Goal: Book appointment/travel/reservation

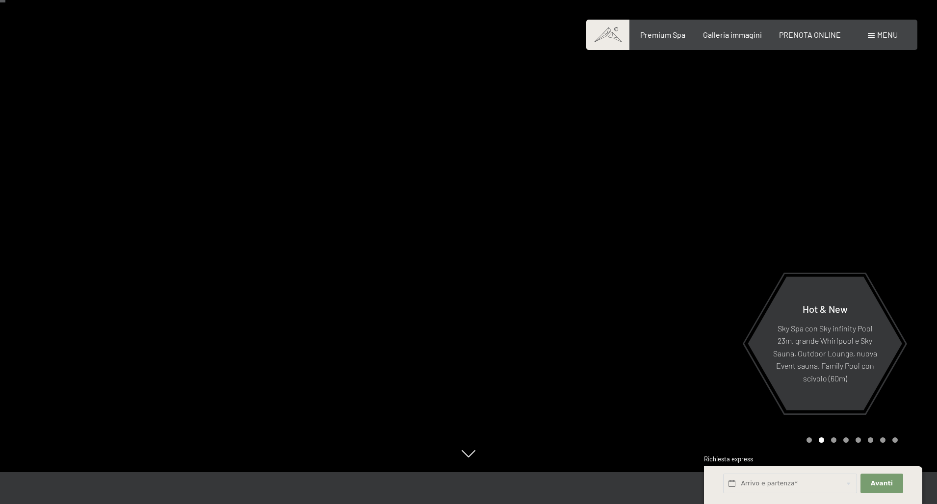
scroll to position [34, 0]
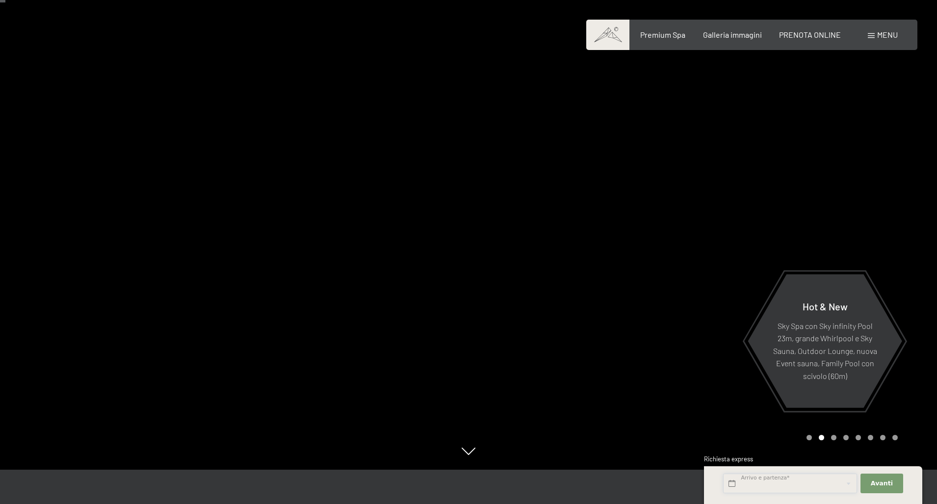
click at [763, 484] on input "text" at bounding box center [790, 484] width 134 height 20
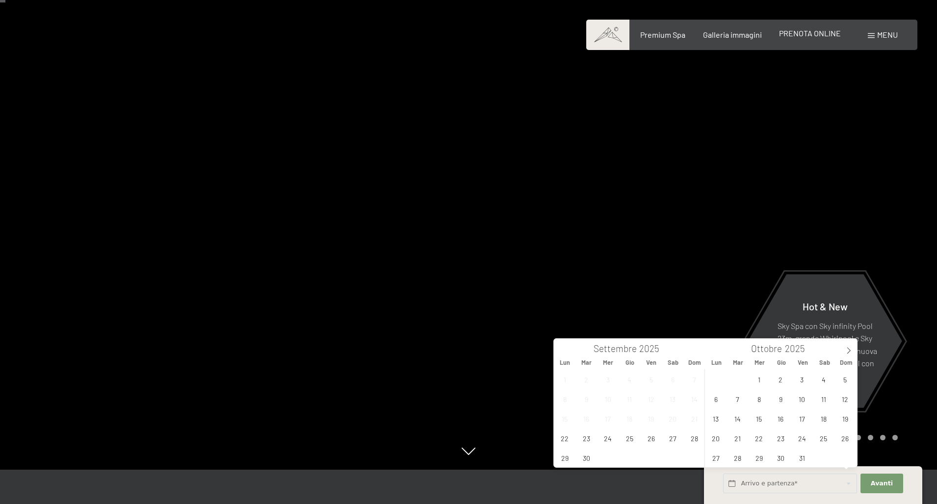
click at [814, 36] on span "PRENOTA ONLINE" at bounding box center [810, 32] width 62 height 9
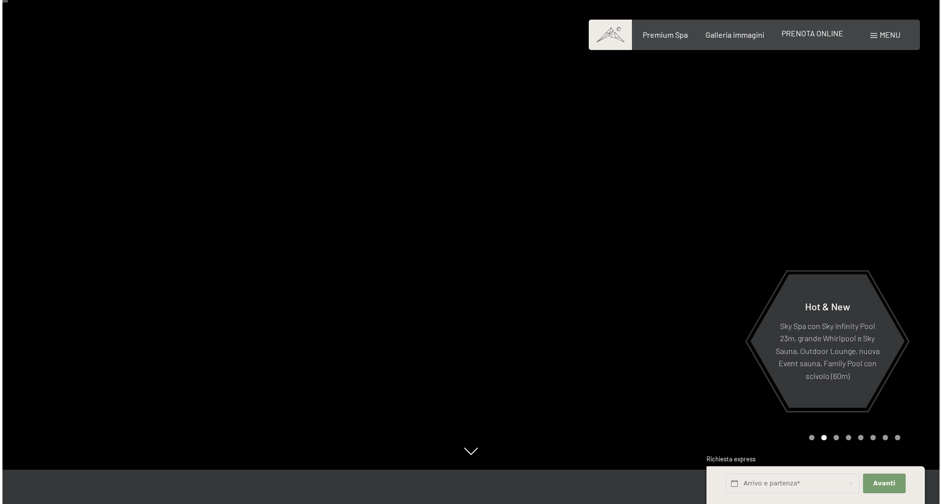
scroll to position [0, 0]
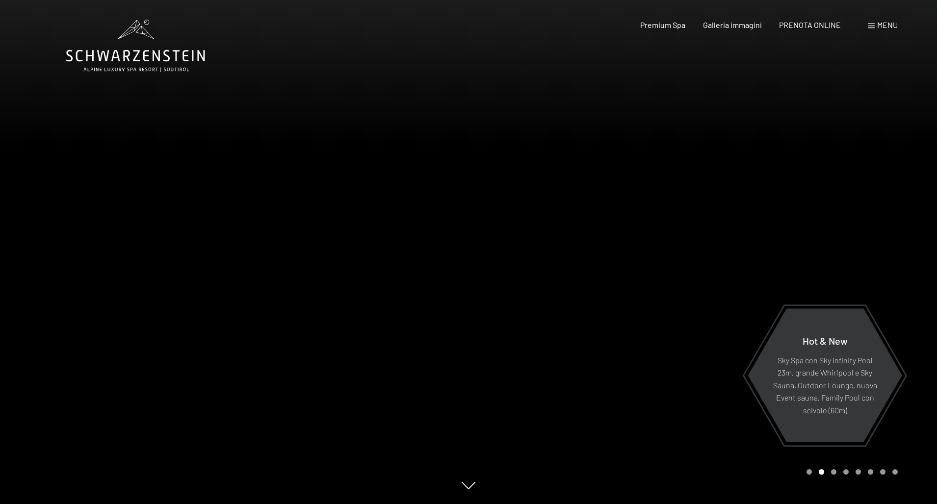
click at [886, 23] on span "Menu" at bounding box center [887, 24] width 21 height 9
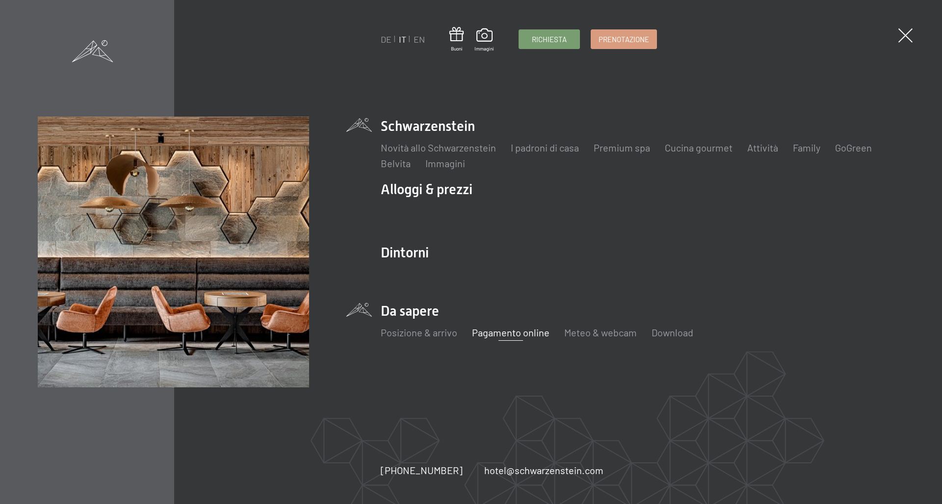
click at [516, 338] on link "Pagamento online" at bounding box center [511, 333] width 78 height 12
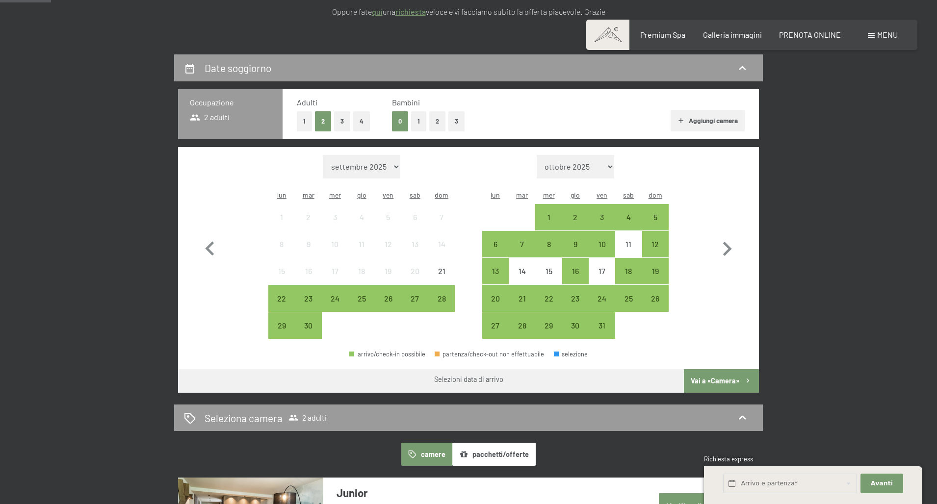
scroll to position [189, 0]
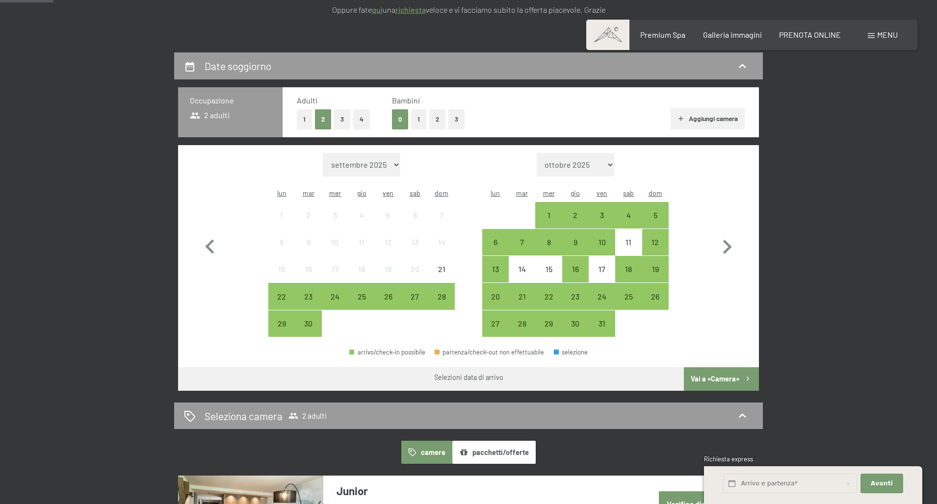
click at [422, 116] on button "1" at bounding box center [418, 119] width 15 height 20
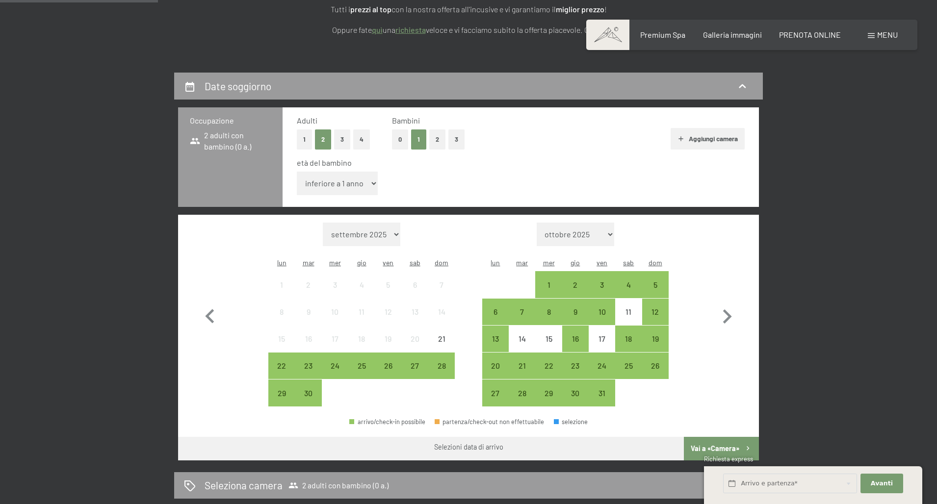
scroll to position [169, 0]
select select "11"
select select "2025-12-01"
select select "2026-01-01"
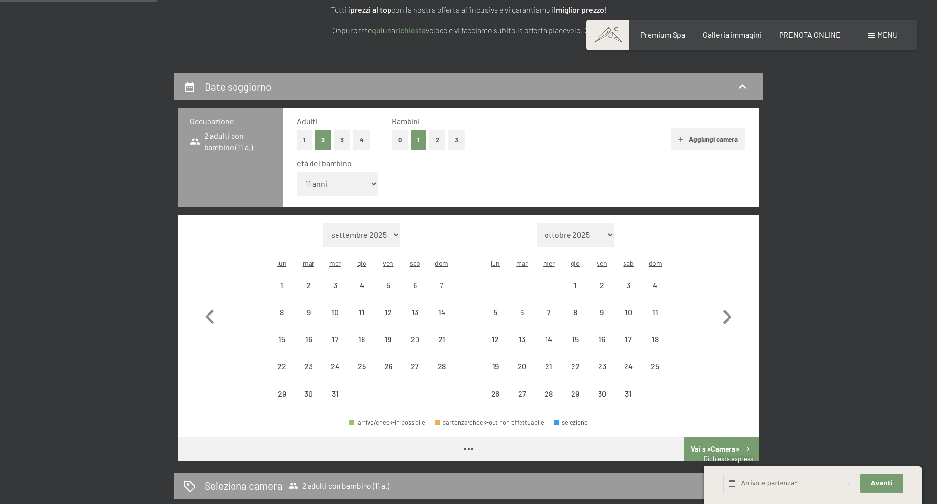
select select "2025-12-01"
select select "2026-01-01"
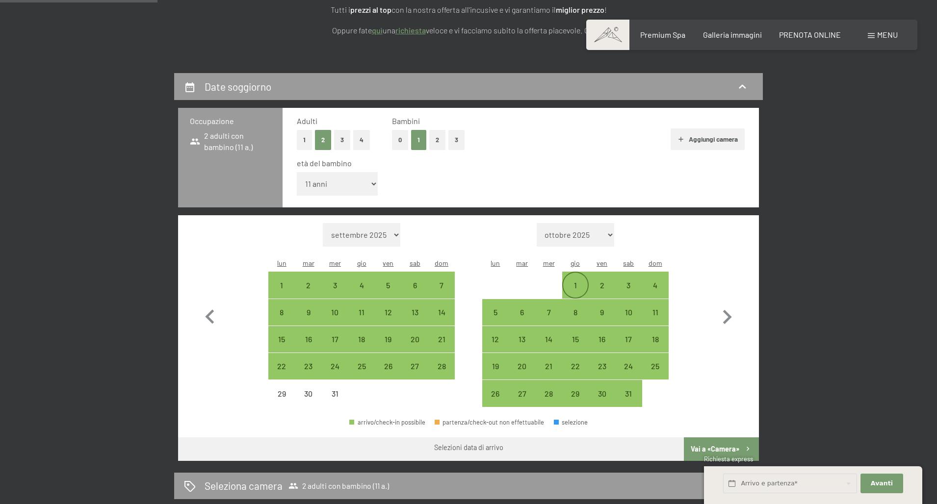
scroll to position [169, 0]
click at [635, 363] on div "24" at bounding box center [628, 375] width 25 height 25
select select "2025-12-01"
select select "2026-01-01"
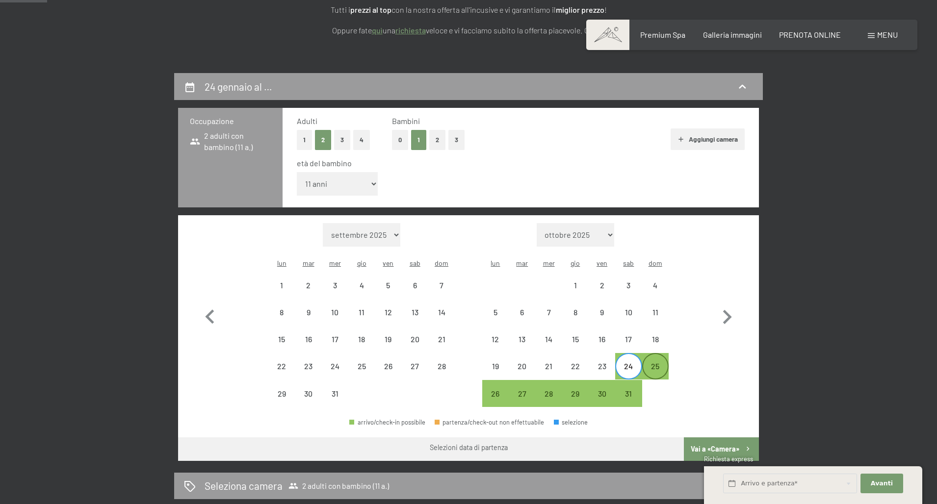
click at [654, 363] on div "25" at bounding box center [655, 375] width 25 height 25
select select "2025-12-01"
select select "[DATE]"
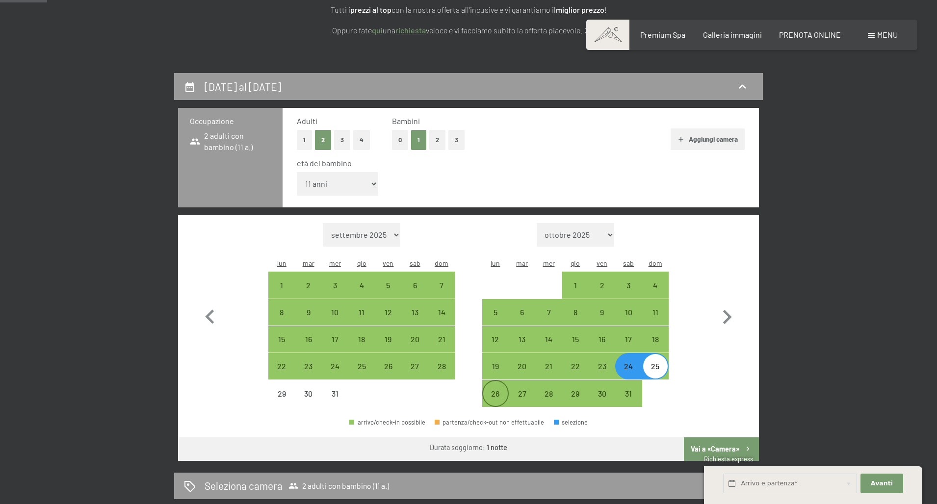
click at [500, 381] on div "26" at bounding box center [495, 393] width 25 height 25
select select "2025-12-01"
select select "2026-01-01"
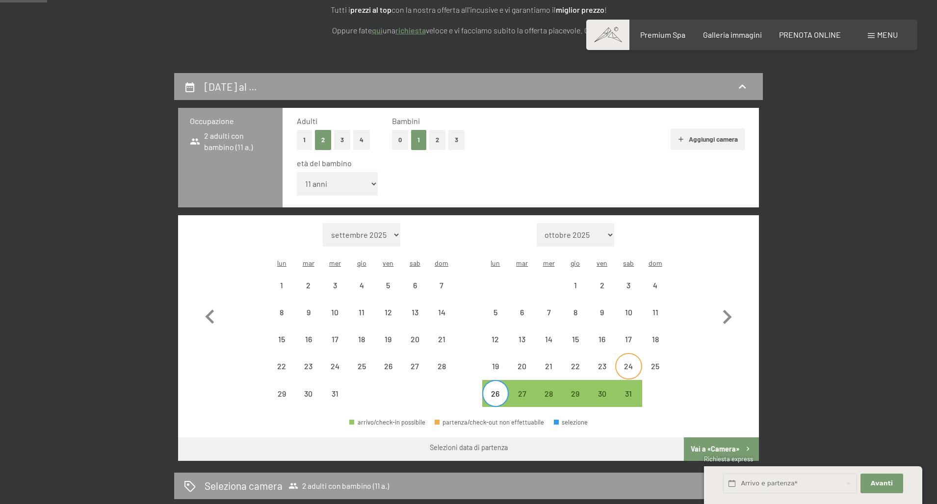
click at [620, 354] on div "24" at bounding box center [628, 366] width 25 height 25
select select "2025-12-01"
select select "2026-01-01"
click at [498, 381] on div "26" at bounding box center [495, 393] width 25 height 25
select select "2025-12-01"
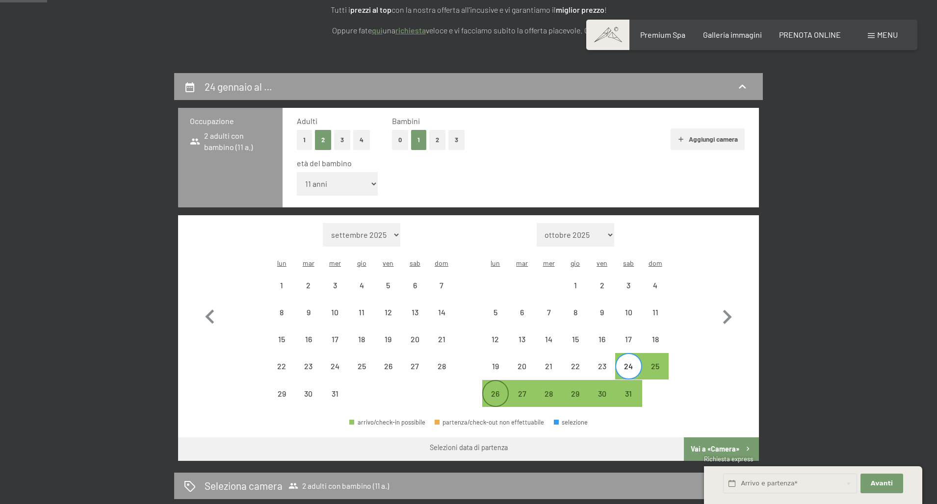
select select "2026-01-01"
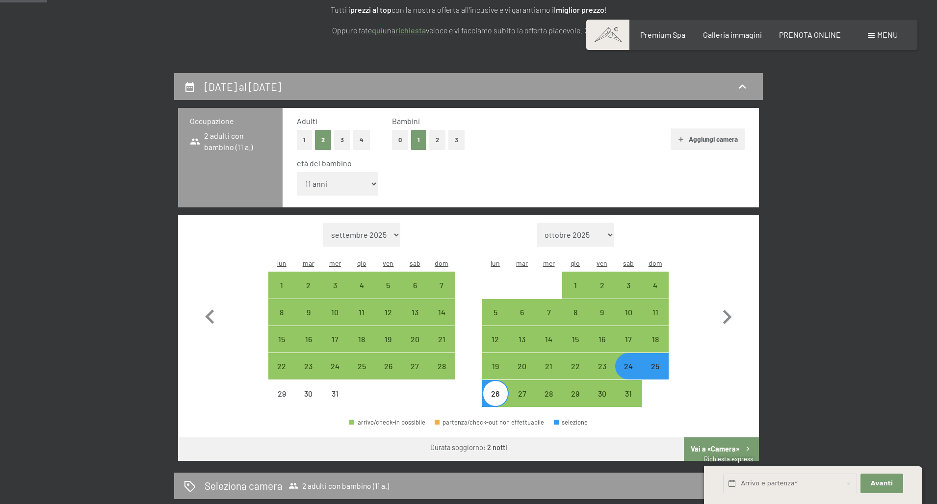
scroll to position [170, 0]
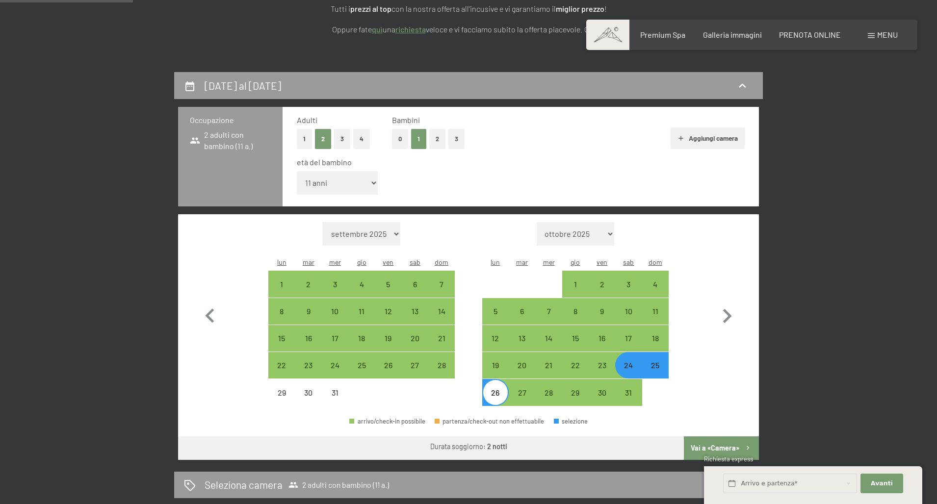
click at [724, 437] on button "Vai a «Camera»" at bounding box center [721, 449] width 75 height 24
select select "2025-12-01"
select select "2026-01-01"
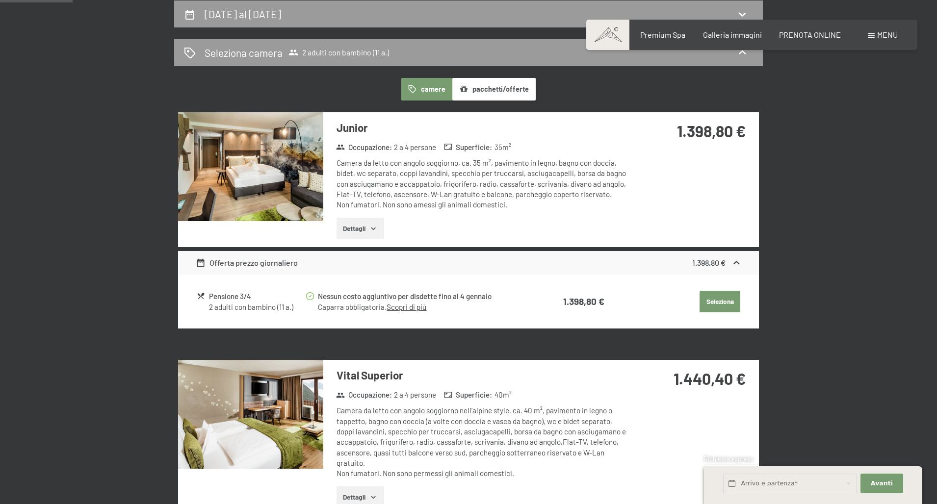
scroll to position [241, 2]
click at [341, 227] on button "Dettagli" at bounding box center [361, 229] width 48 height 22
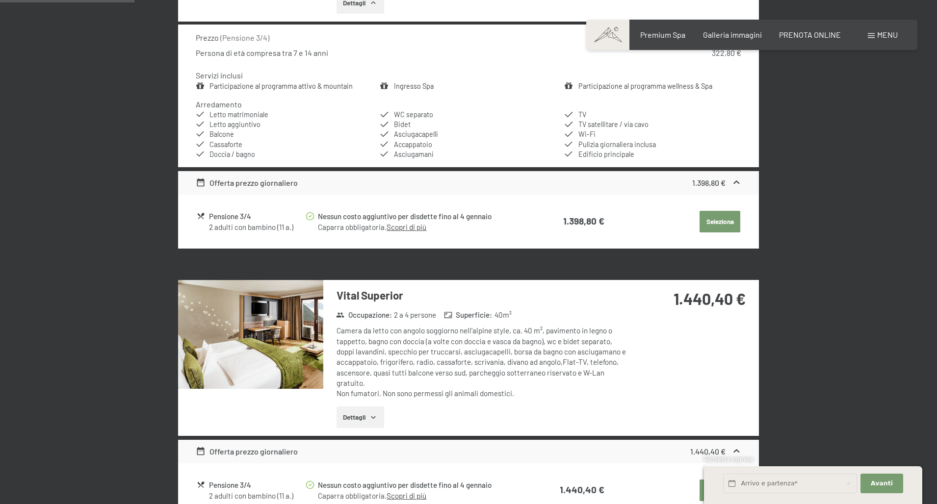
scroll to position [466, 0]
click at [411, 222] on link "Scopri di più" at bounding box center [407, 226] width 40 height 9
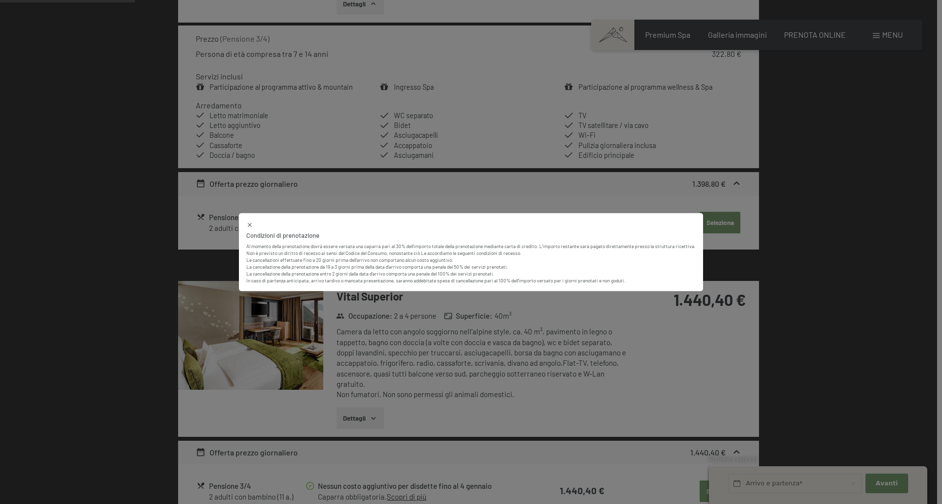
click at [247, 223] on icon at bounding box center [249, 225] width 7 height 7
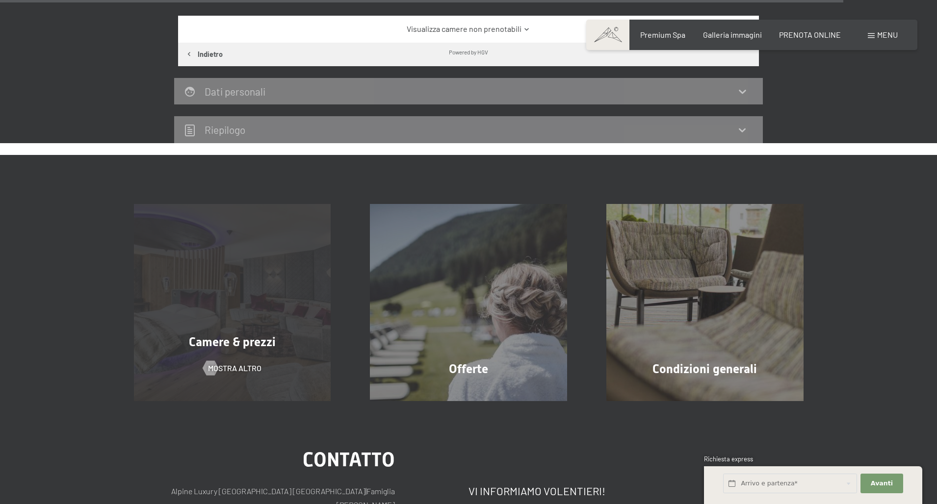
scroll to position [2935, 0]
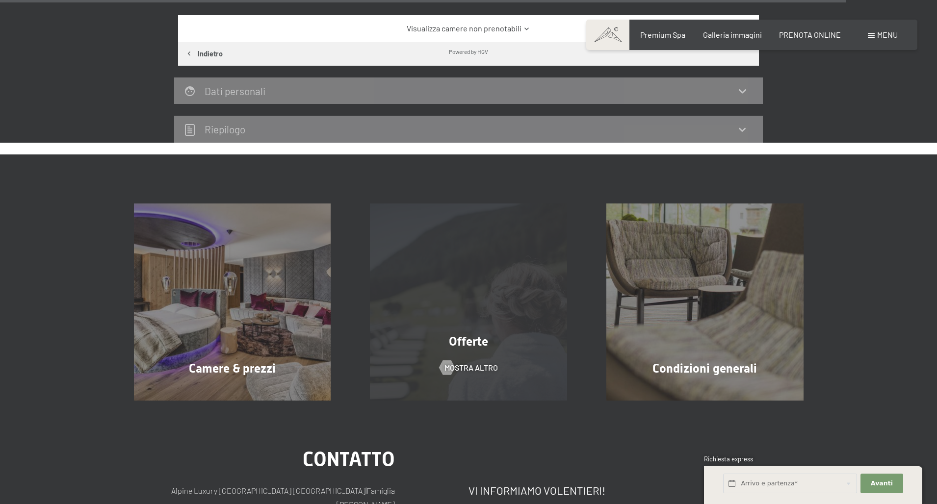
click at [442, 321] on div "Offerte mostra altro" at bounding box center [468, 302] width 236 height 197
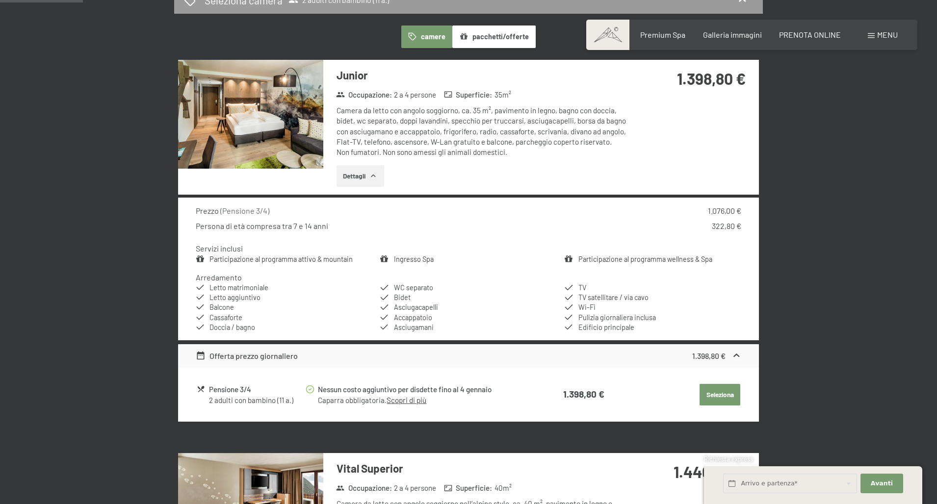
scroll to position [288, 0]
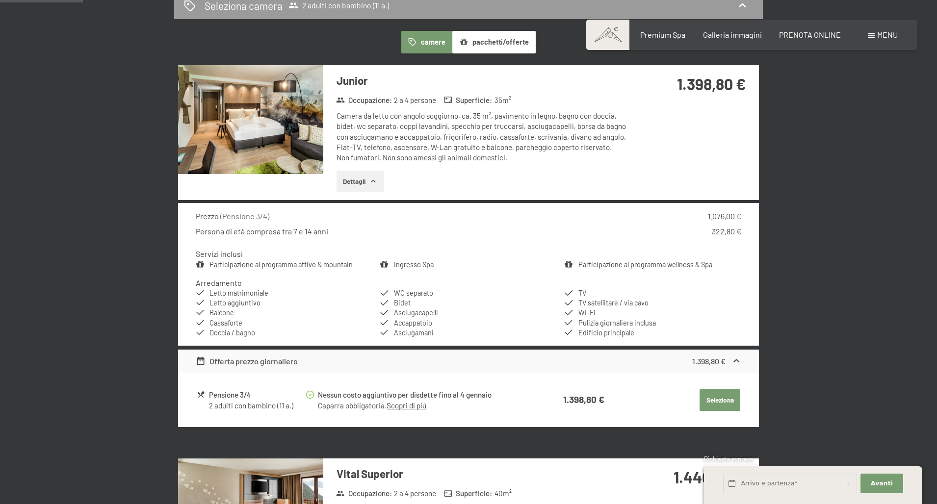
click at [724, 398] on button "Seleziona" at bounding box center [720, 401] width 41 height 22
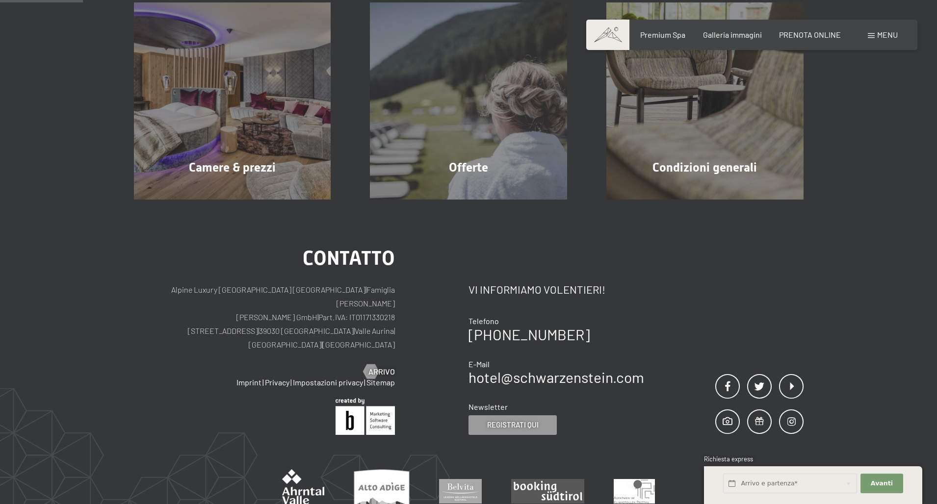
scroll to position [241, 0]
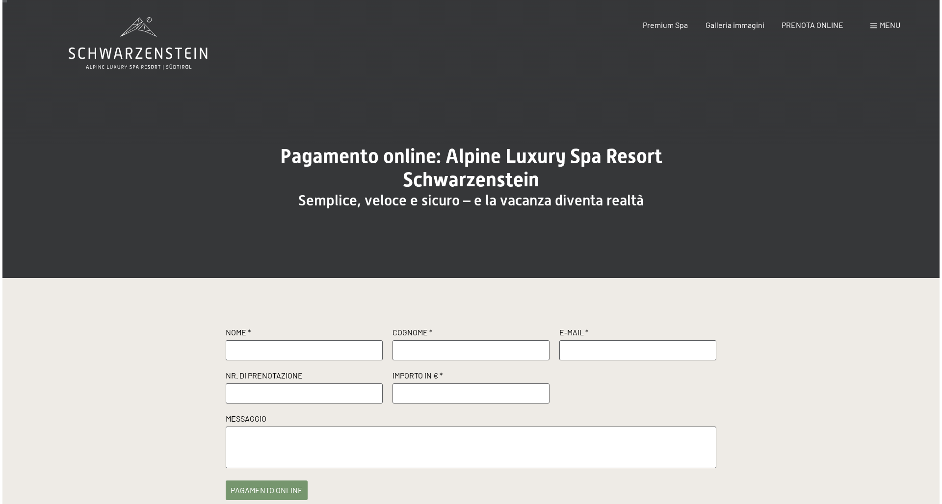
scroll to position [4, 0]
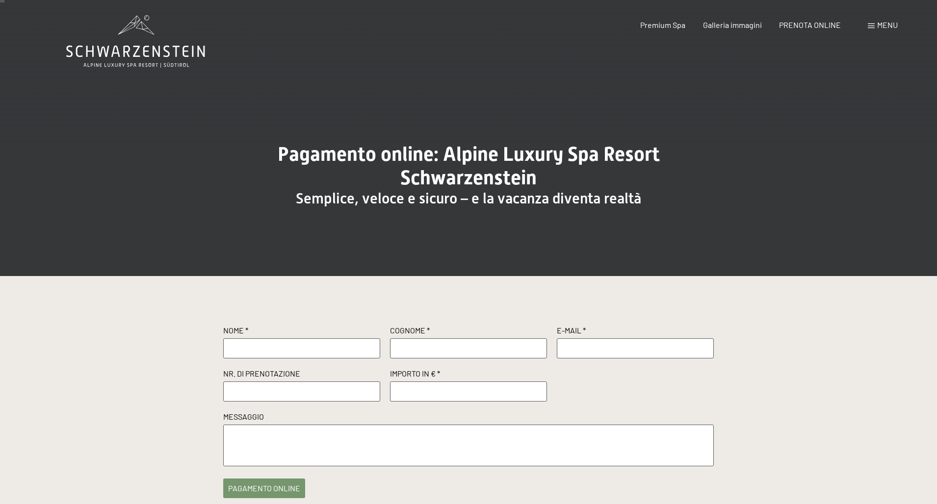
click at [878, 29] on span "Menu" at bounding box center [887, 24] width 21 height 9
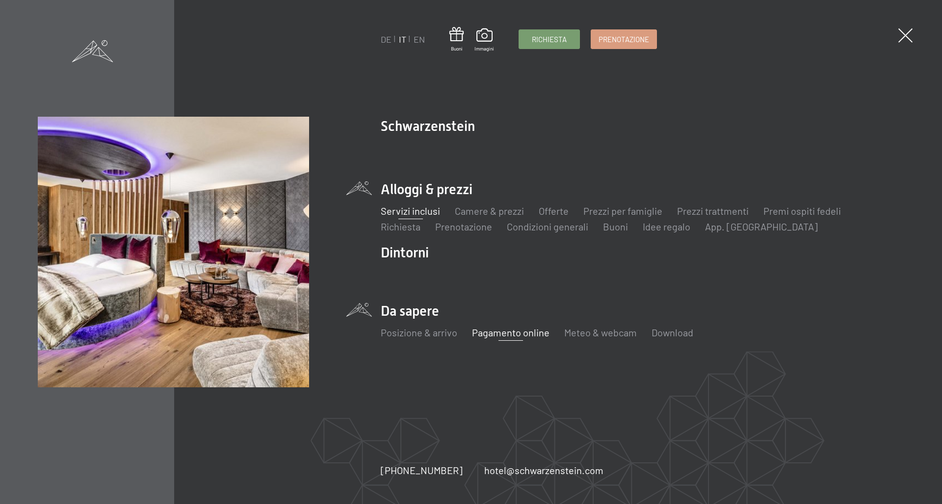
click at [406, 211] on link "Servizi inclusi" at bounding box center [410, 211] width 59 height 12
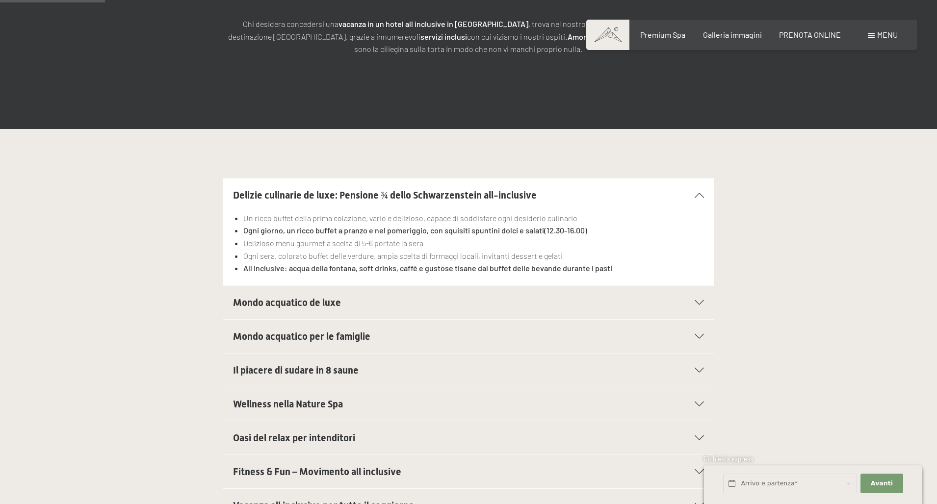
scroll to position [216, 0]
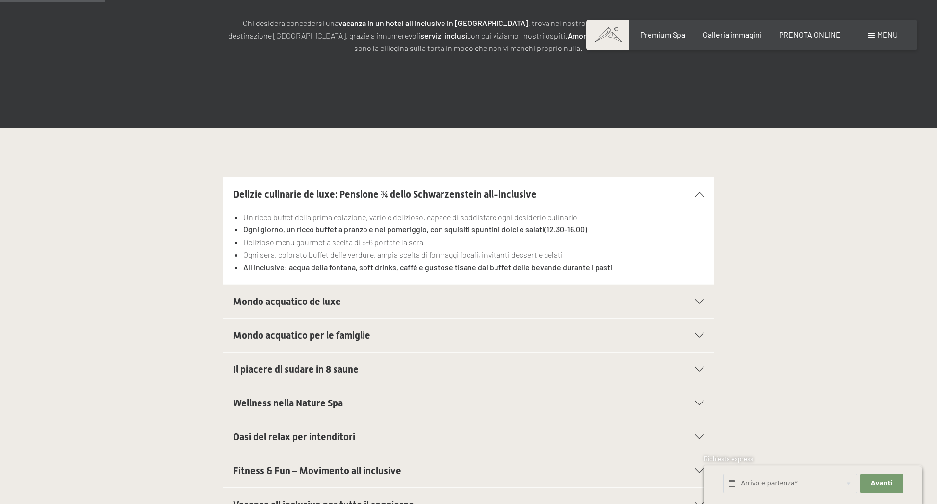
click at [697, 301] on icon at bounding box center [699, 301] width 9 height 5
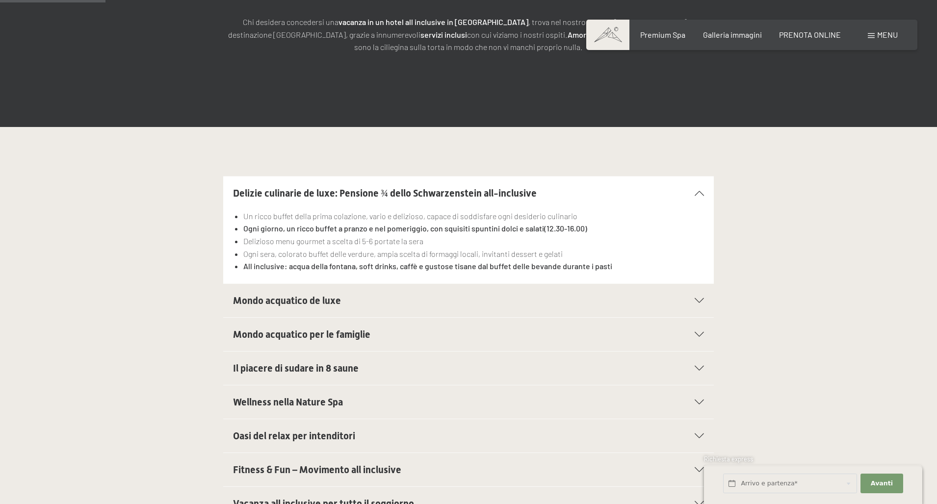
scroll to position [217, 0]
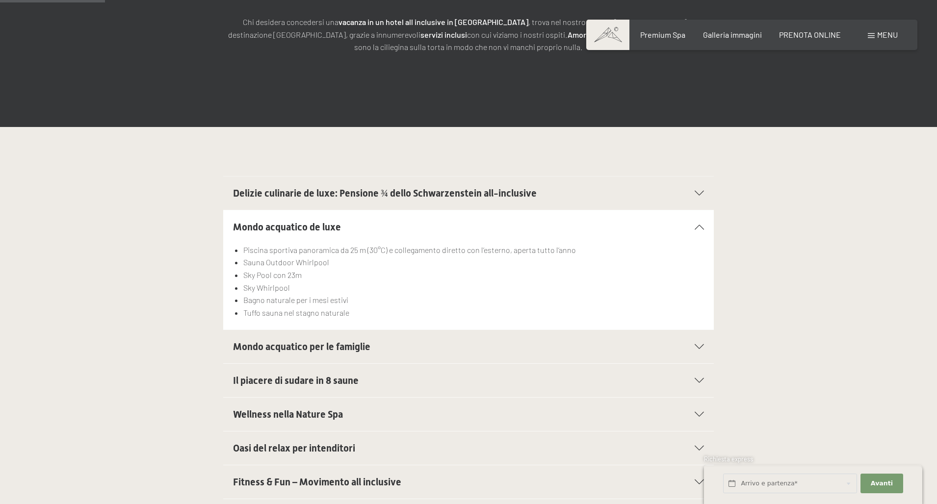
click at [676, 346] on div "Mondo acquatico per le famiglie" at bounding box center [468, 346] width 471 height 33
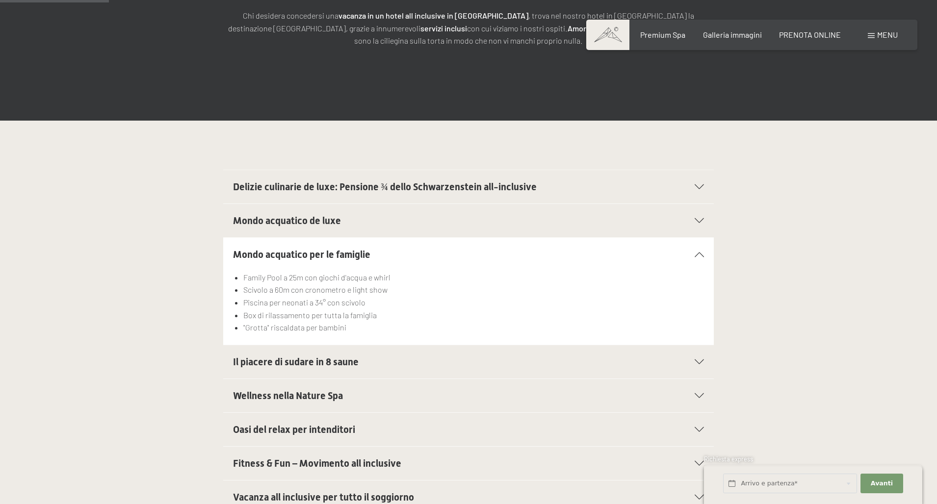
scroll to position [225, 0]
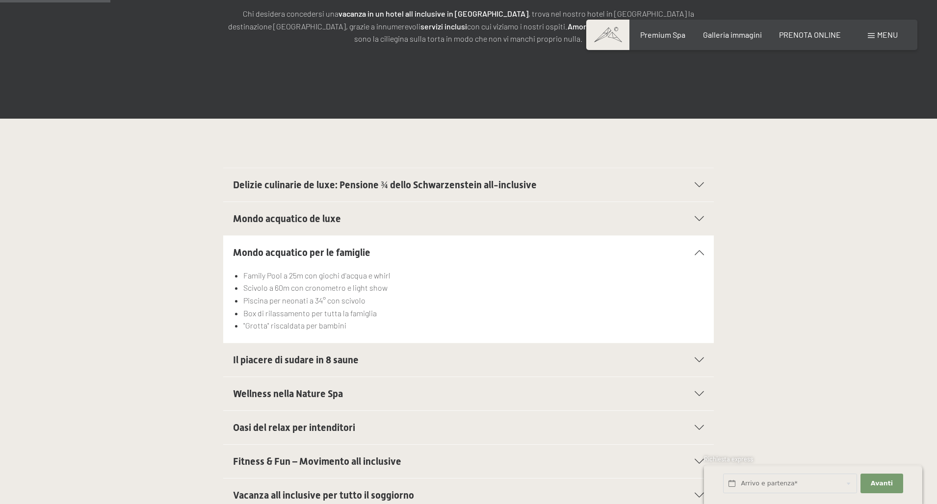
click at [688, 364] on div "Il piacere di sudare in 8 saune" at bounding box center [468, 359] width 471 height 33
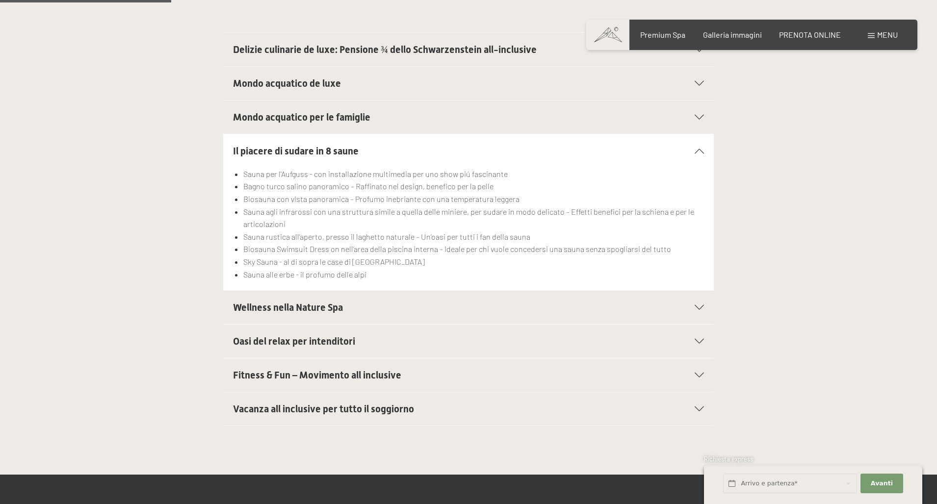
scroll to position [361, 0]
click at [700, 307] on icon at bounding box center [699, 307] width 9 height 5
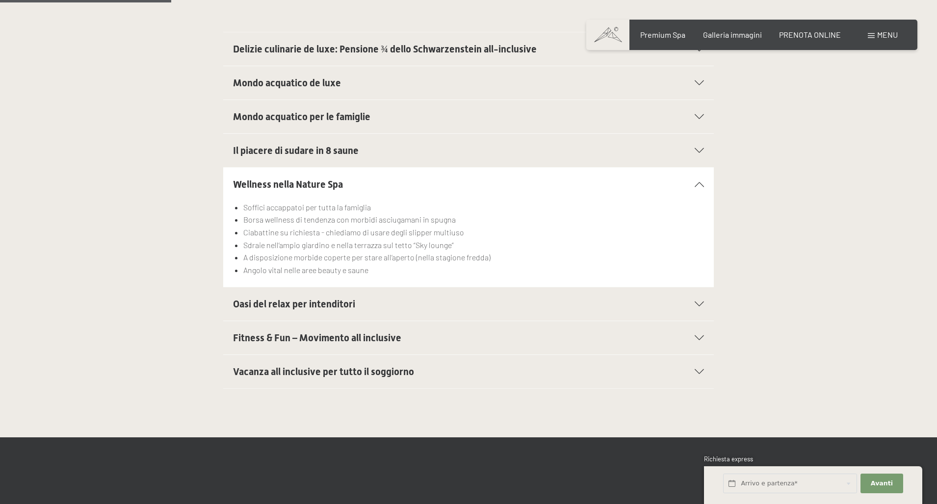
click at [700, 307] on div "Oasi del relax per intenditori" at bounding box center [468, 303] width 471 height 33
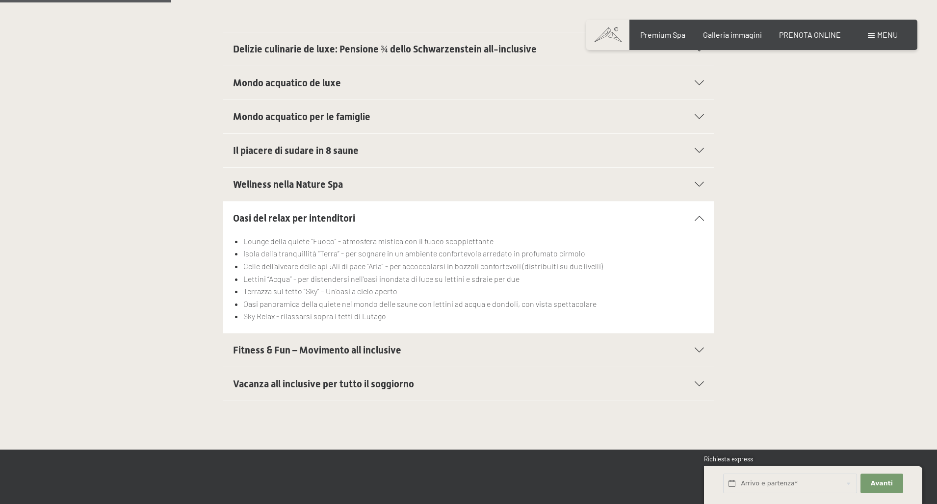
click at [693, 341] on div "Fitness & Fun – Movimento all inclusive" at bounding box center [468, 350] width 471 height 33
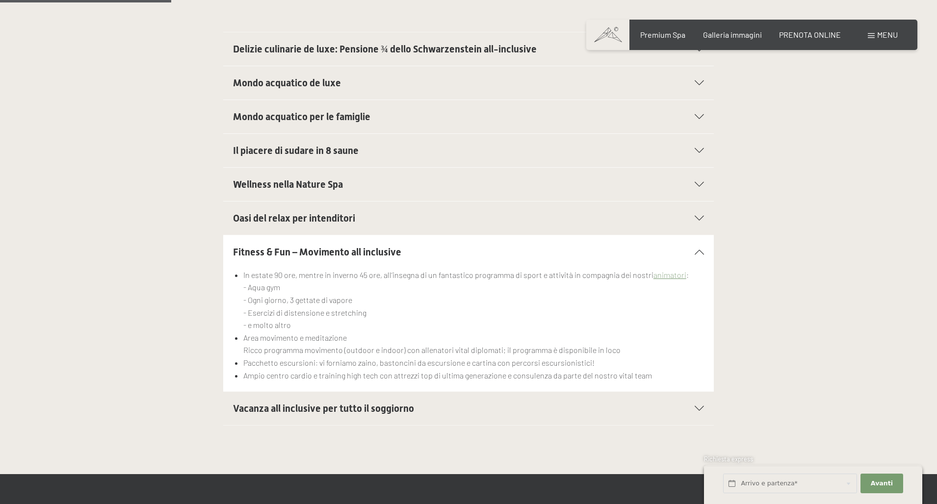
click at [692, 405] on div "Vacanza all inclusive per tutto il soggiorno" at bounding box center [468, 408] width 471 height 33
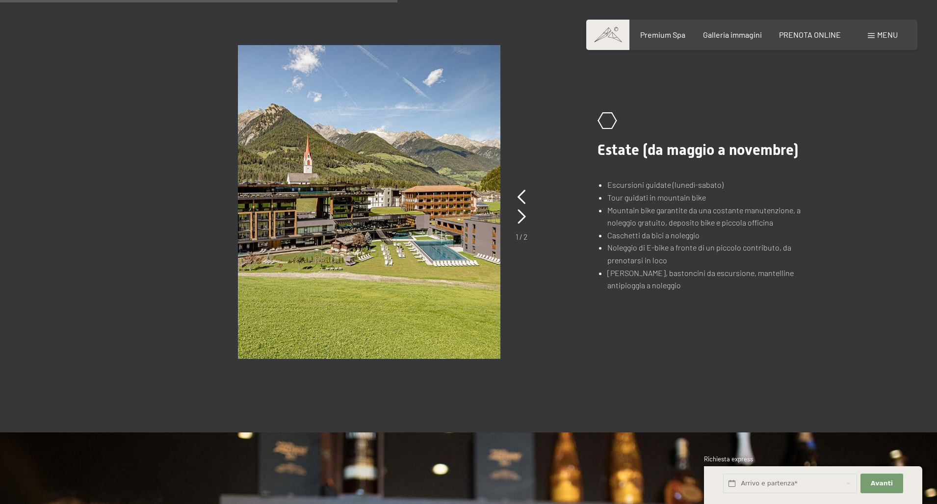
scroll to position [812, 0]
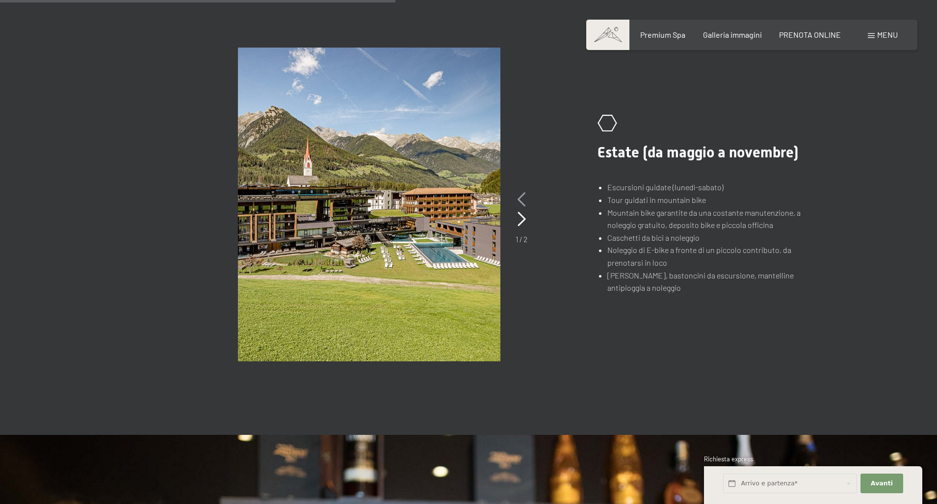
click at [520, 196] on icon at bounding box center [522, 199] width 8 height 15
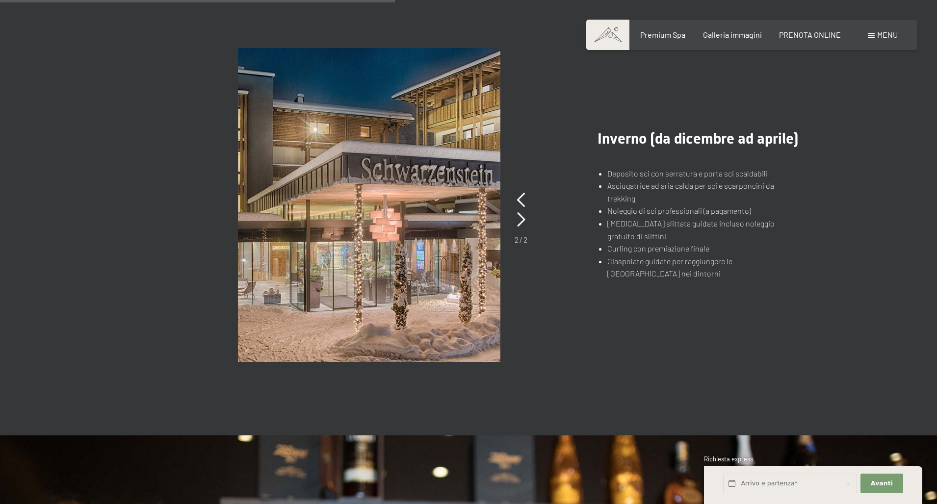
click at [875, 37] on div "Menu" at bounding box center [883, 34] width 30 height 11
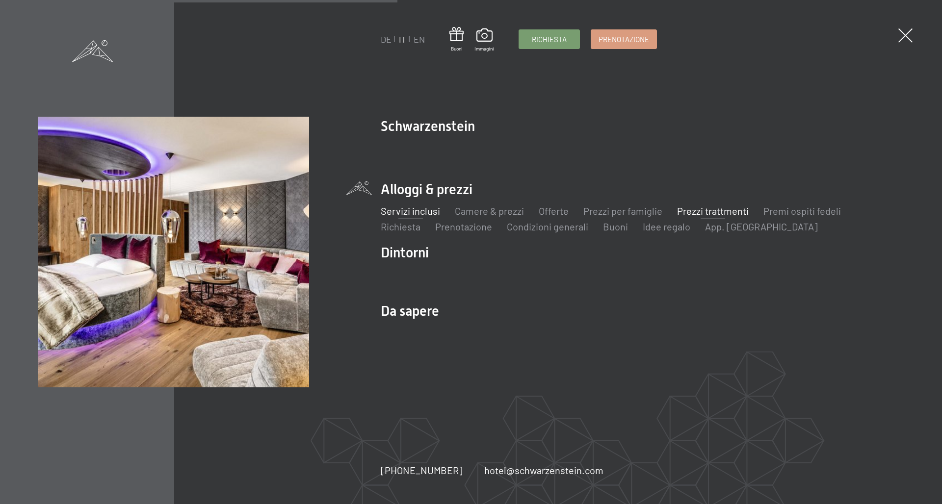
click at [722, 210] on link "Prezzi trattmenti" at bounding box center [713, 211] width 72 height 12
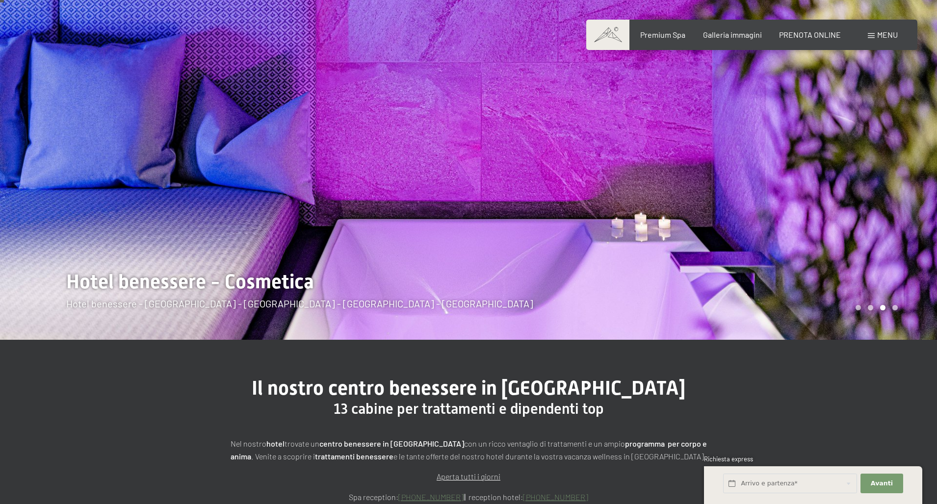
click at [882, 29] on div "Prenotazione Richiesta Premium Spa Galleria immagini PRENOTA ONLINE Menu DE IT …" at bounding box center [752, 34] width 292 height 11
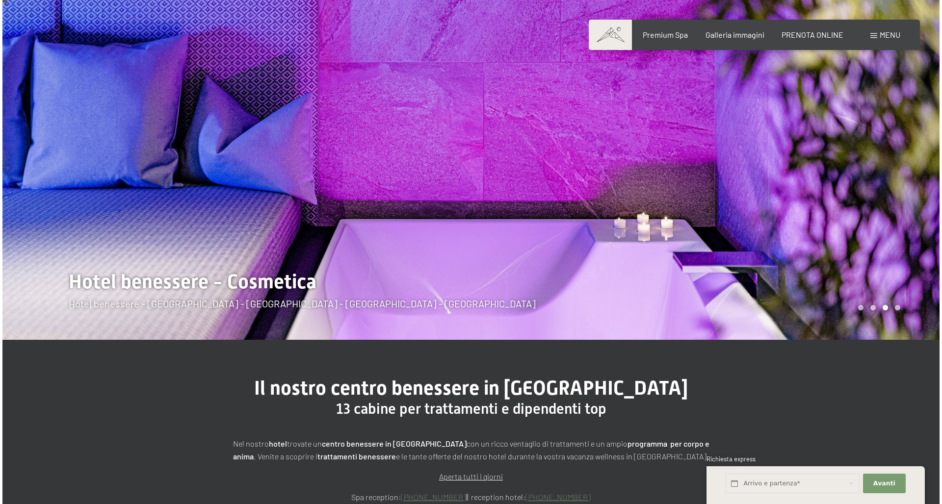
scroll to position [37, 0]
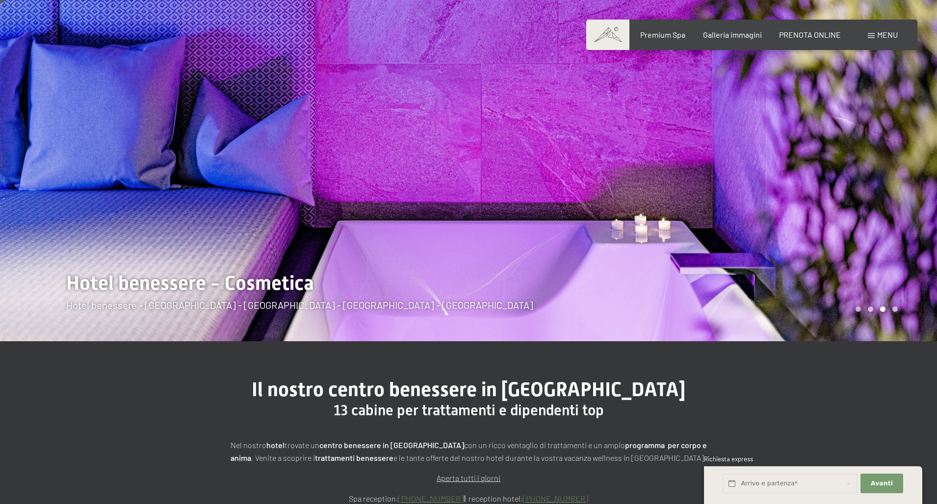
click at [881, 36] on span "Menu" at bounding box center [887, 34] width 21 height 9
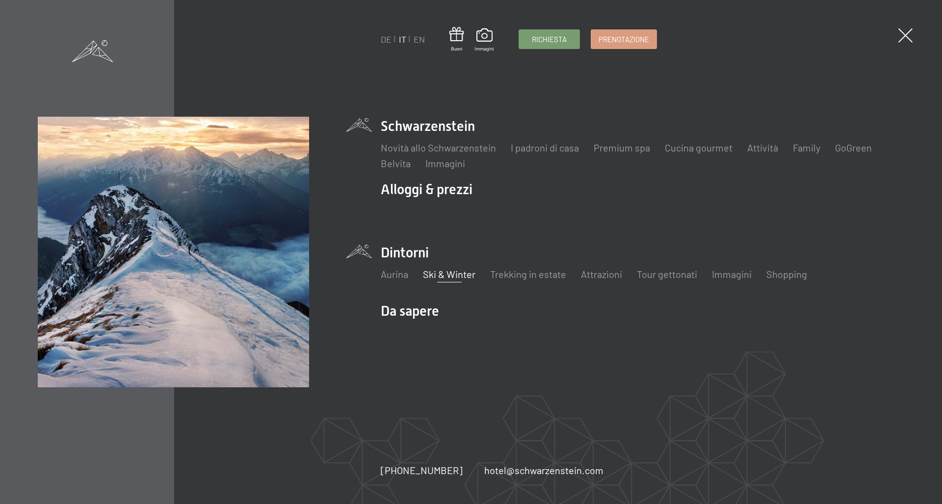
click at [469, 272] on link "Ski & Winter" at bounding box center [449, 274] width 52 height 12
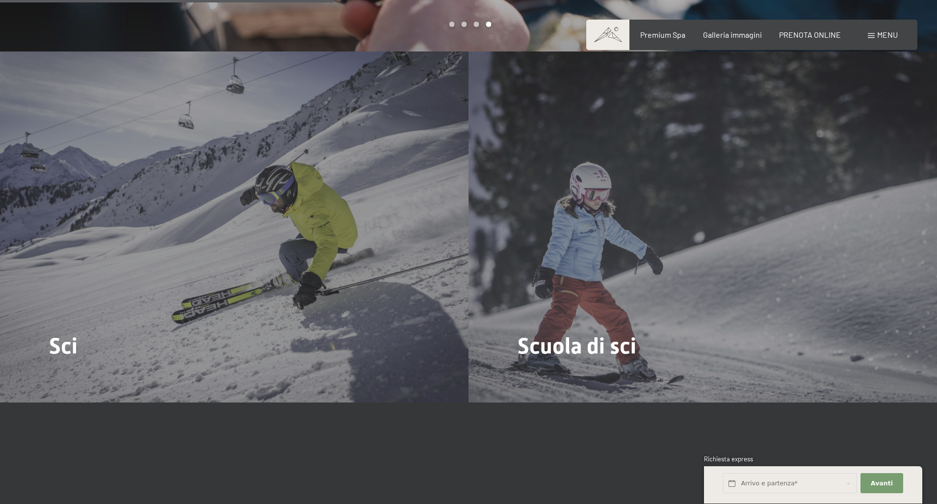
scroll to position [1307, 0]
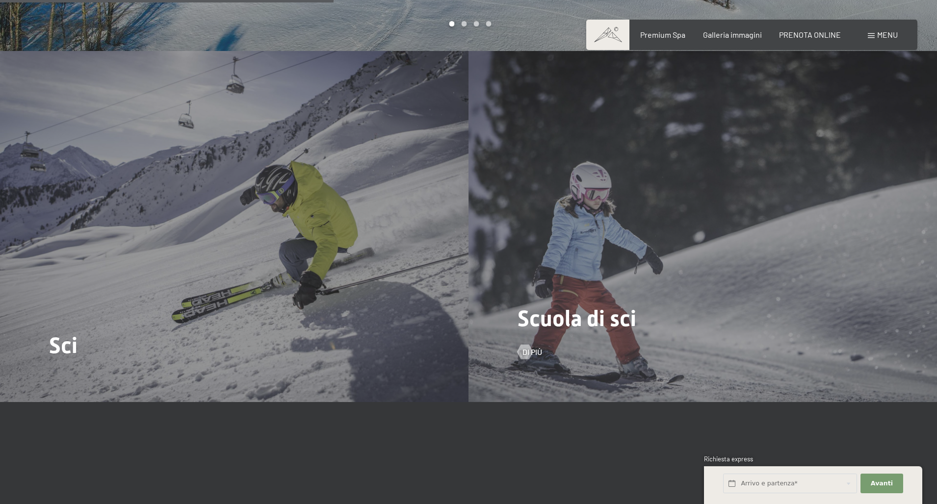
click at [608, 288] on div "Scuola di sci Di più" at bounding box center [703, 226] width 469 height 351
click at [527, 345] on div at bounding box center [525, 352] width 8 height 15
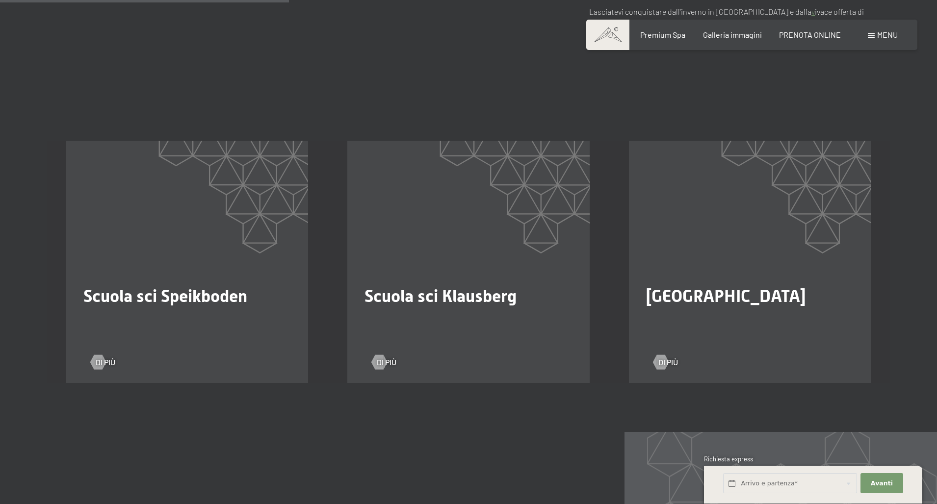
scroll to position [658, 0]
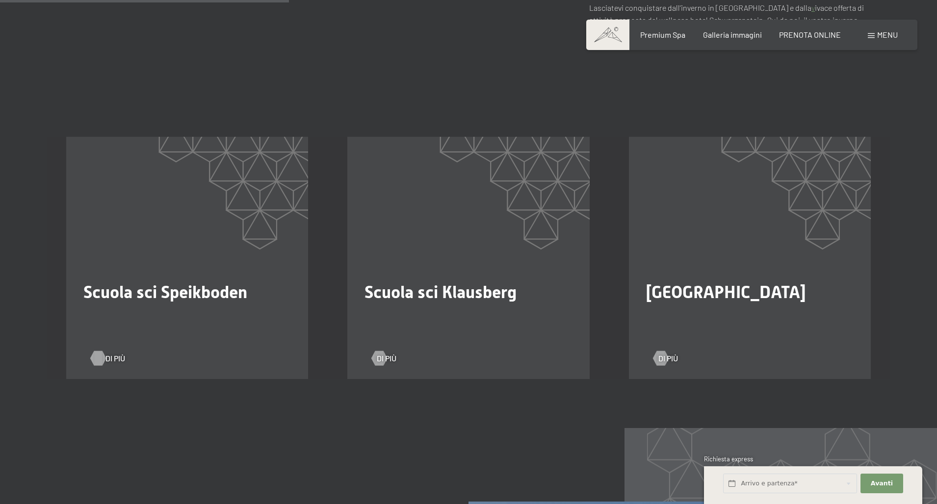
click at [94, 351] on div at bounding box center [98, 358] width 8 height 15
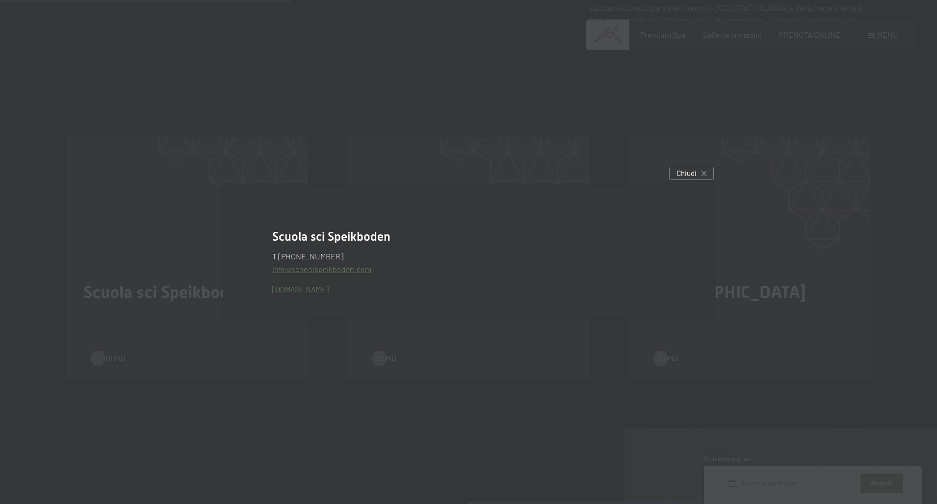
scroll to position [662, 0]
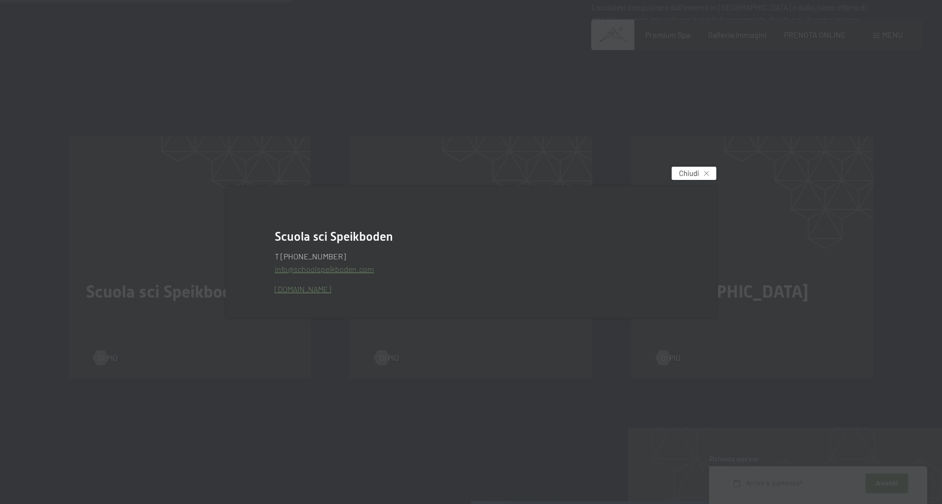
click at [692, 178] on span "Chiudi" at bounding box center [689, 173] width 20 height 10
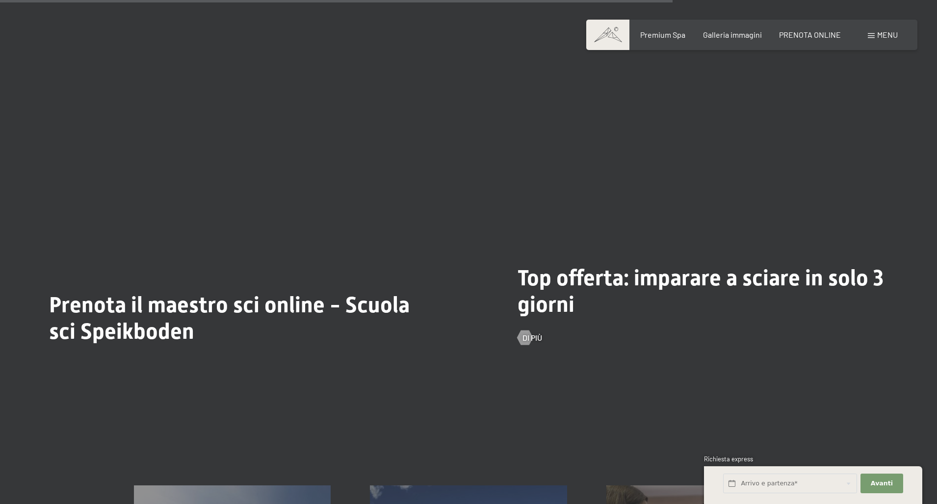
scroll to position [1563, 0]
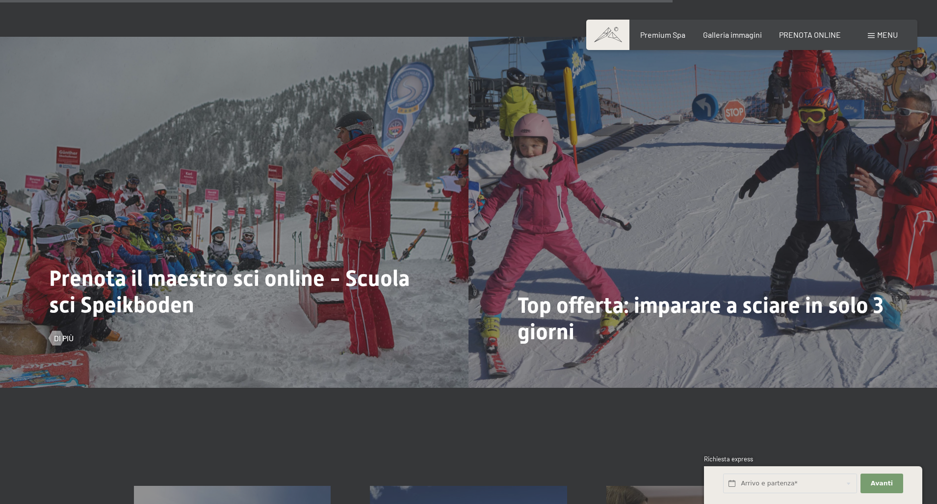
click at [255, 265] on span "Prenota il maestro sci online - Scuola sci Speikboden" at bounding box center [229, 291] width 361 height 52
click at [52, 331] on div at bounding box center [56, 338] width 8 height 15
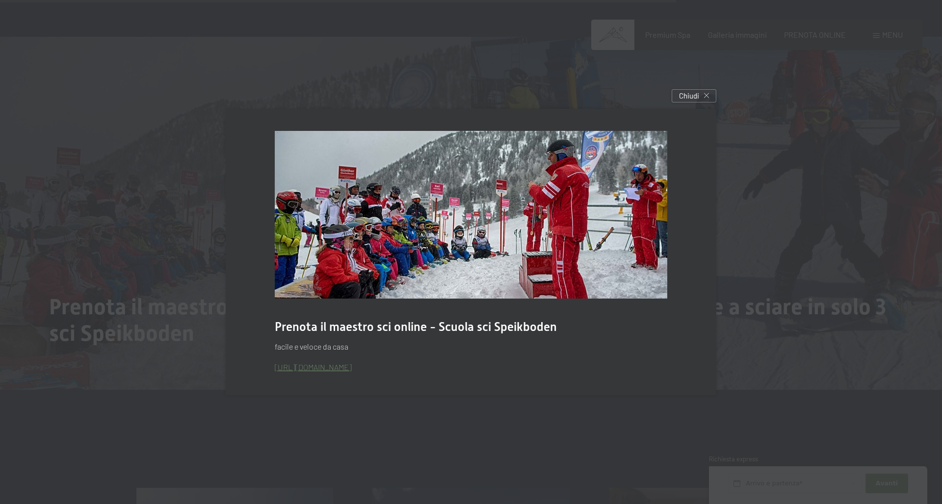
click at [319, 365] on link "https://www.schoolspeikboden.com" at bounding box center [313, 367] width 77 height 9
click at [692, 98] on span "Chiudi" at bounding box center [689, 96] width 20 height 10
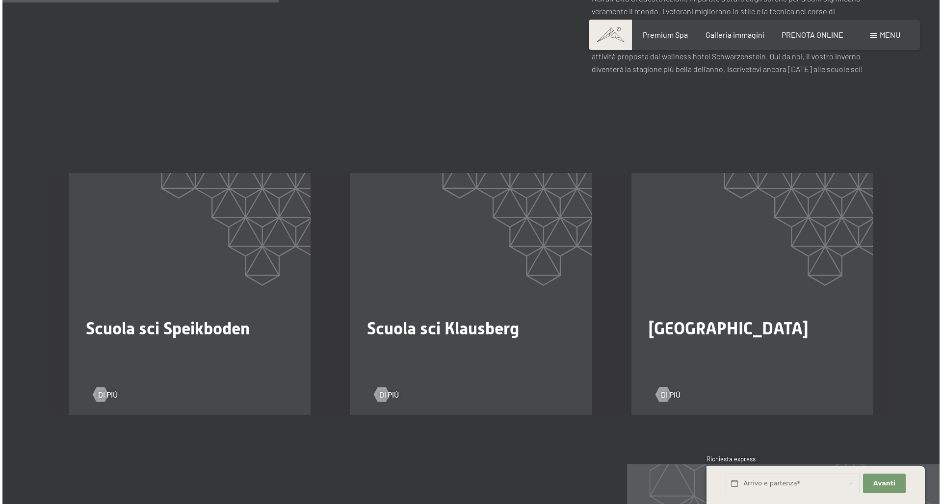
scroll to position [617, 0]
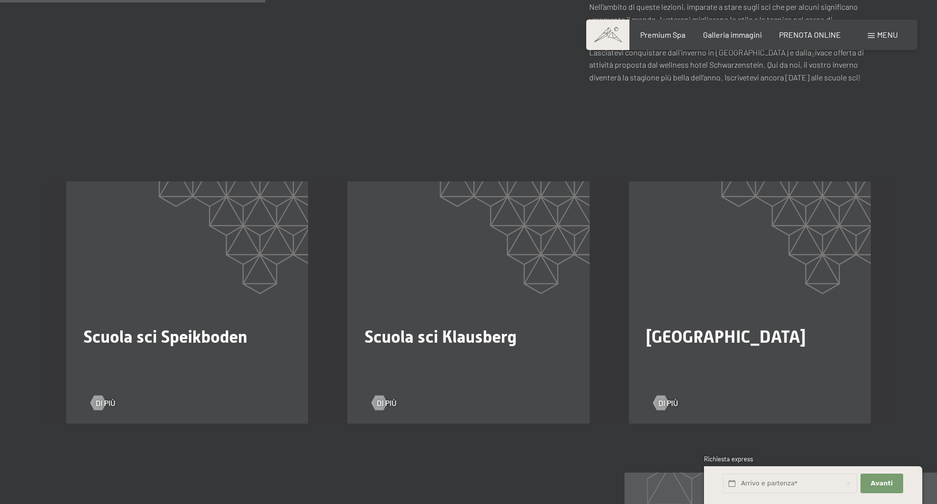
click at [882, 36] on span "Menu" at bounding box center [887, 34] width 21 height 9
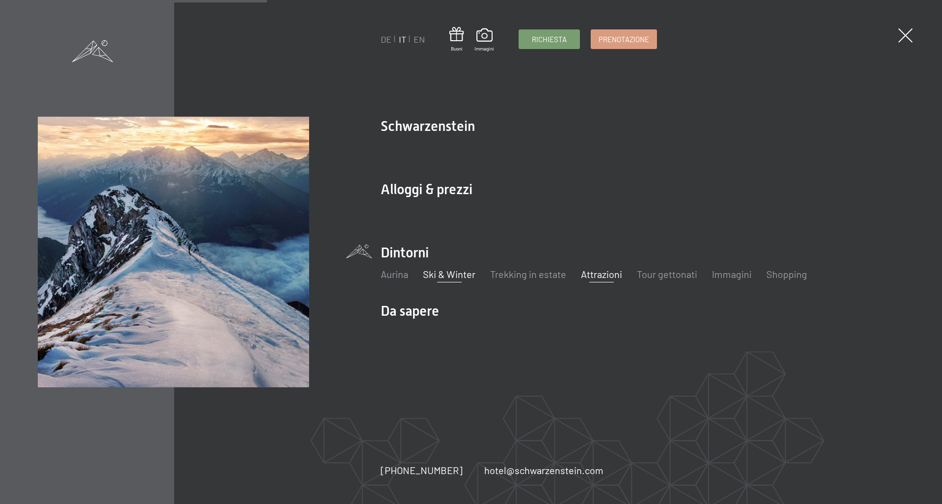
click at [592, 277] on link "Attrazioni" at bounding box center [601, 274] width 41 height 12
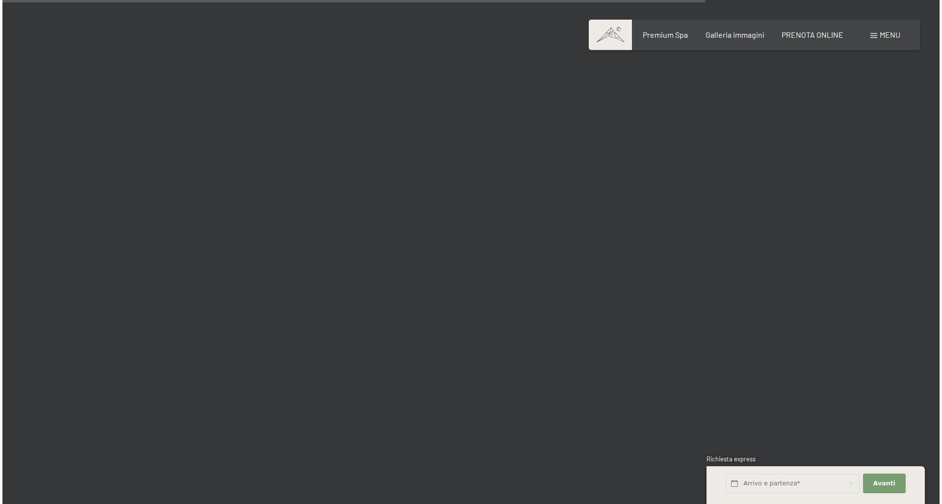
scroll to position [1878, 0]
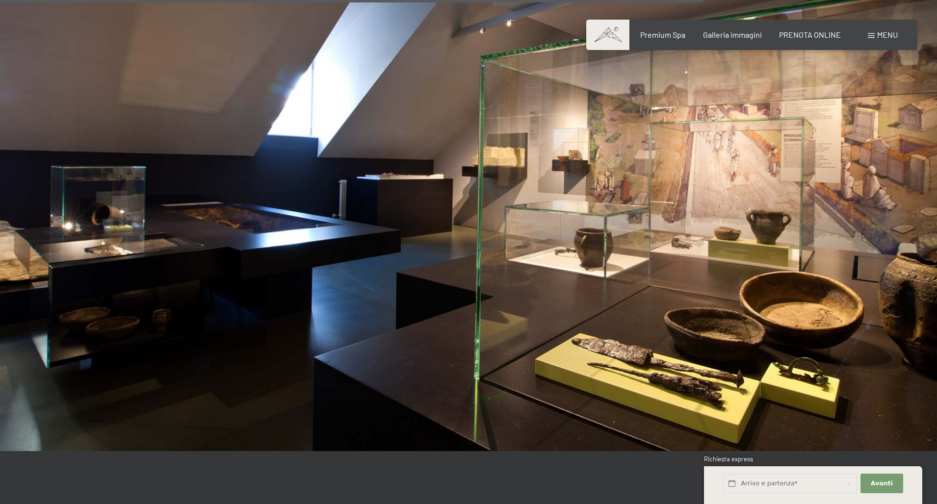
click at [883, 33] on span "Menu" at bounding box center [887, 34] width 21 height 9
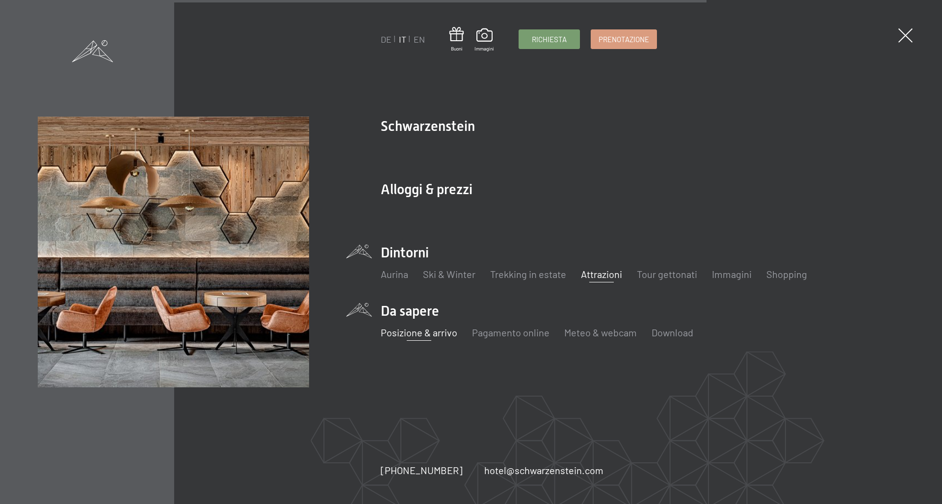
click at [433, 335] on link "Posizione & arrivo" at bounding box center [419, 333] width 77 height 12
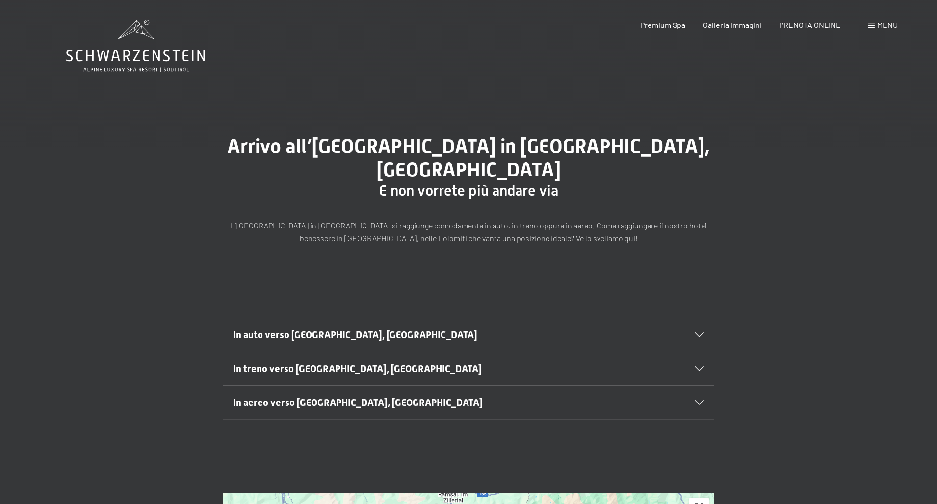
click at [886, 23] on span "Menu" at bounding box center [887, 24] width 21 height 9
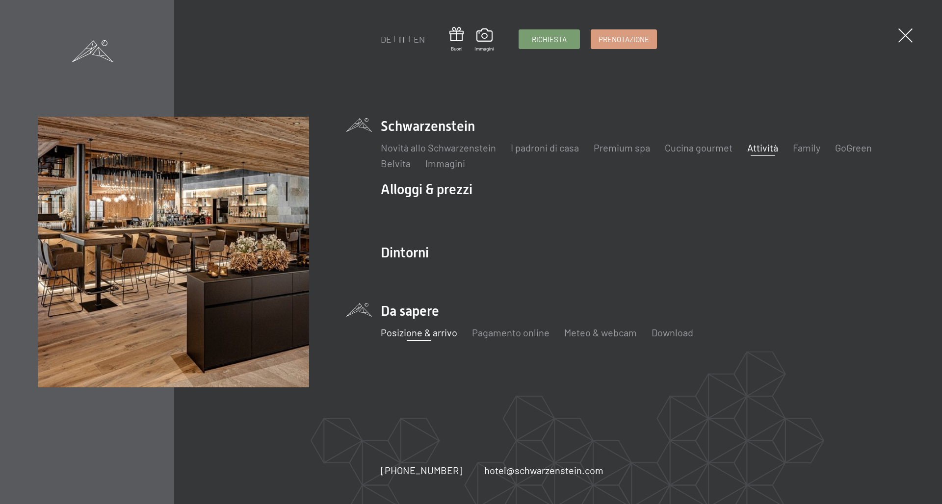
click at [751, 147] on link "Attività" at bounding box center [762, 148] width 31 height 12
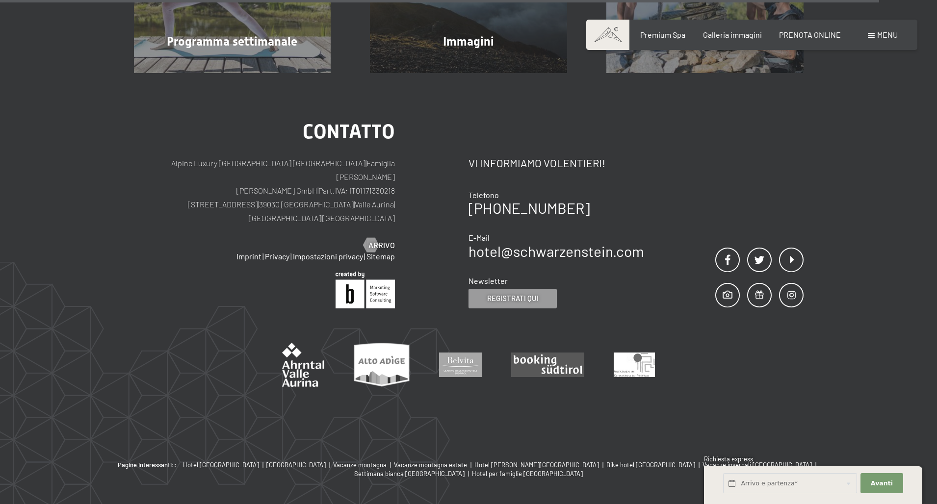
scroll to position [3170, 0]
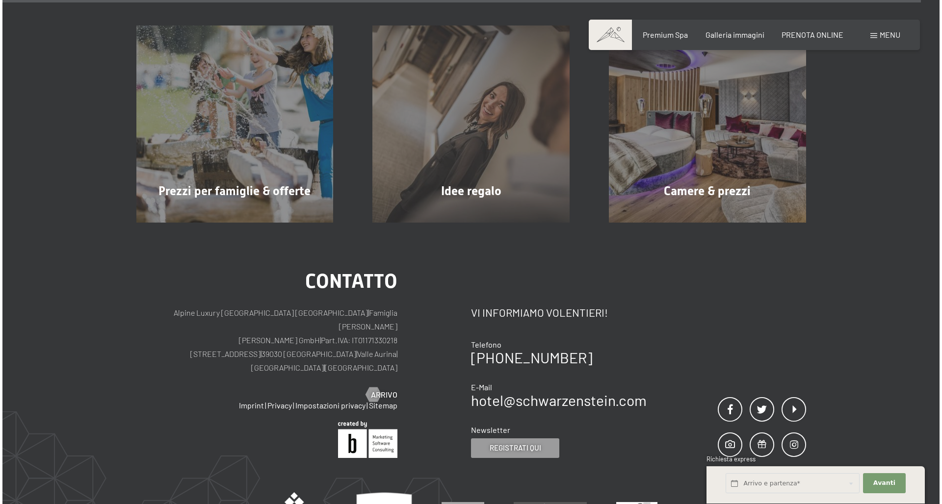
scroll to position [7591, 0]
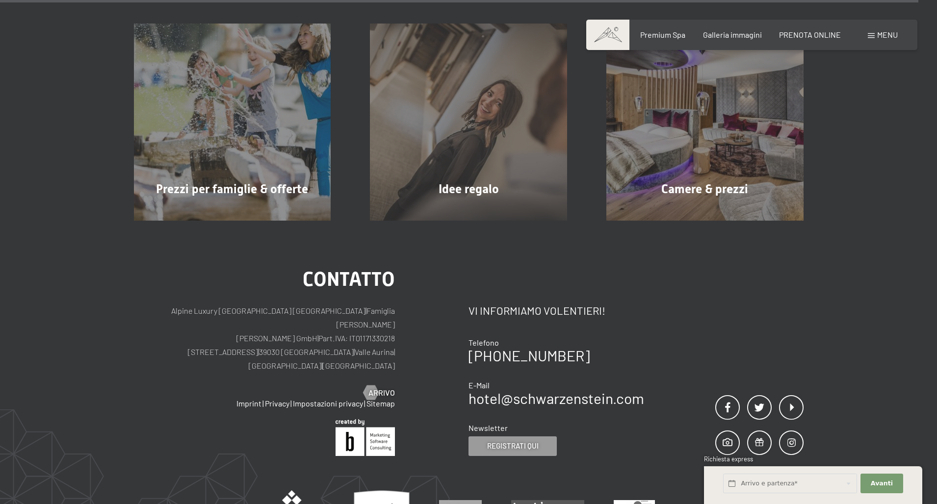
click at [876, 34] on div "Menu" at bounding box center [883, 34] width 30 height 11
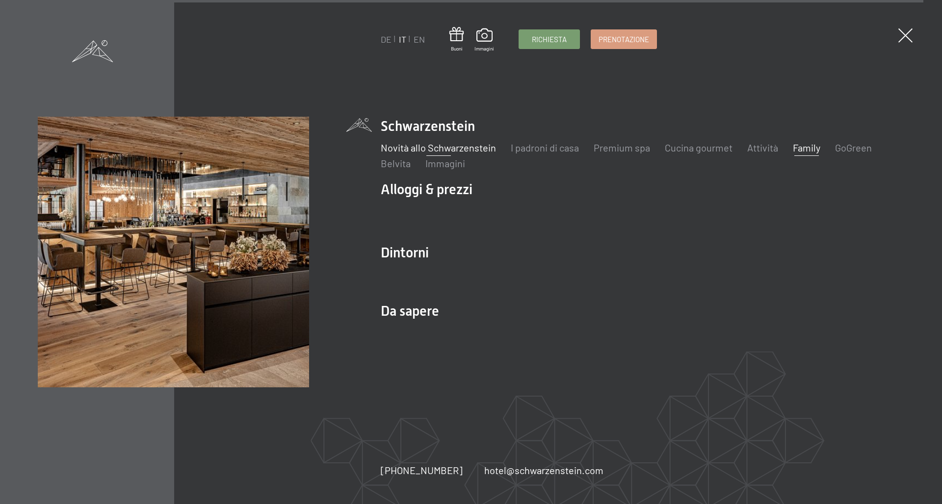
click at [474, 148] on link "Novità allo Schwarzenstein" at bounding box center [438, 148] width 115 height 12
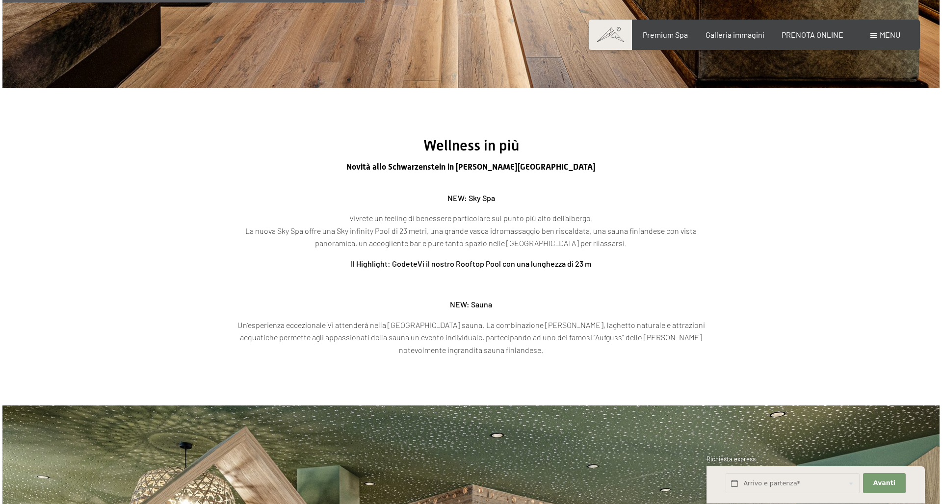
scroll to position [1589, 0]
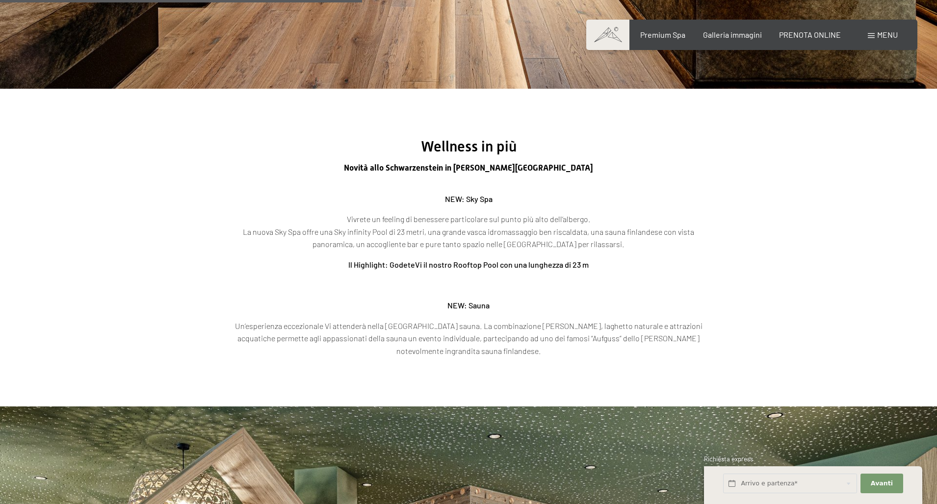
click at [877, 39] on div "Menu" at bounding box center [883, 34] width 30 height 11
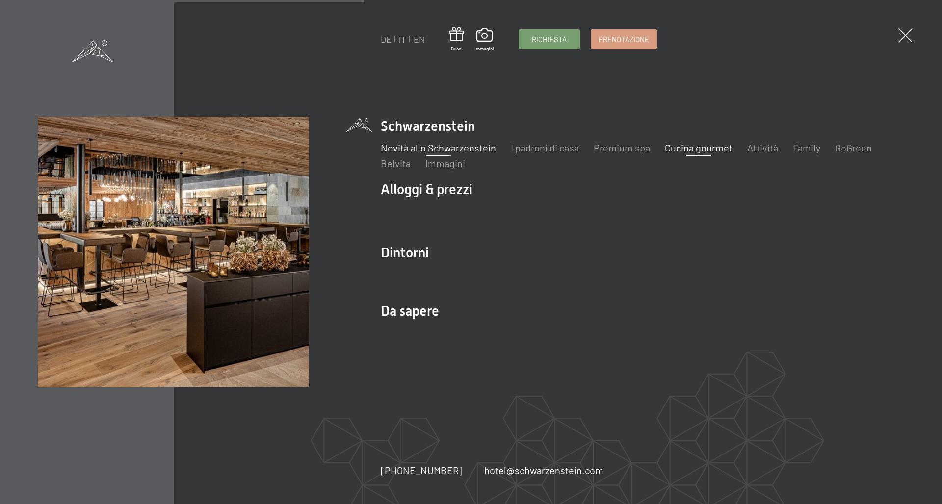
click at [713, 145] on link "Cucina gourmet" at bounding box center [699, 148] width 68 height 12
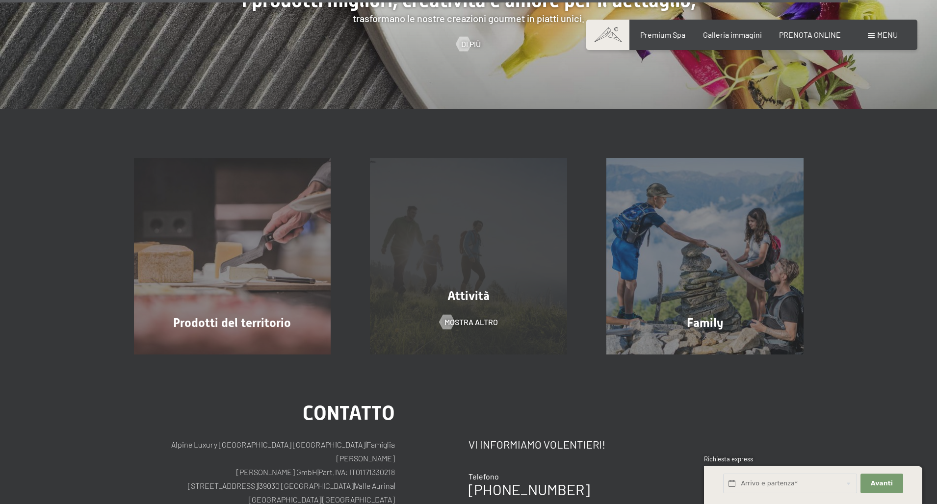
scroll to position [2815, 0]
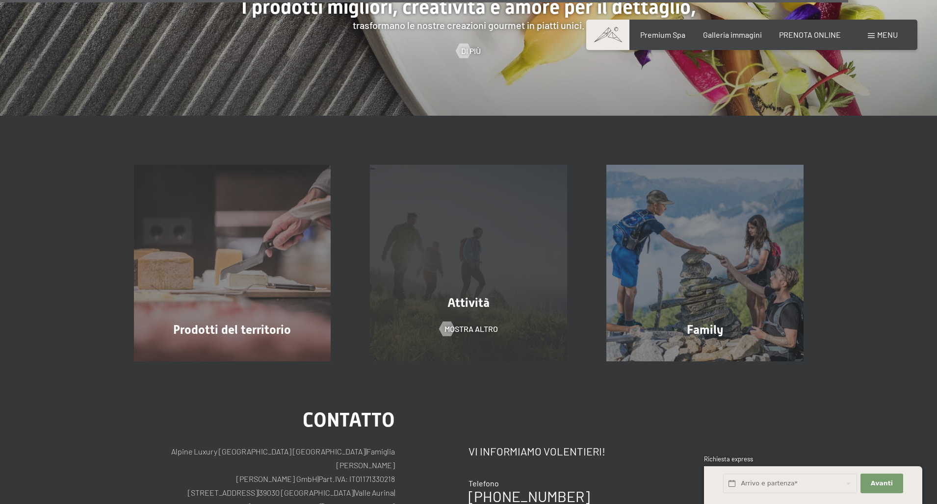
click at [489, 210] on div "Attività mostra altro" at bounding box center [468, 263] width 236 height 197
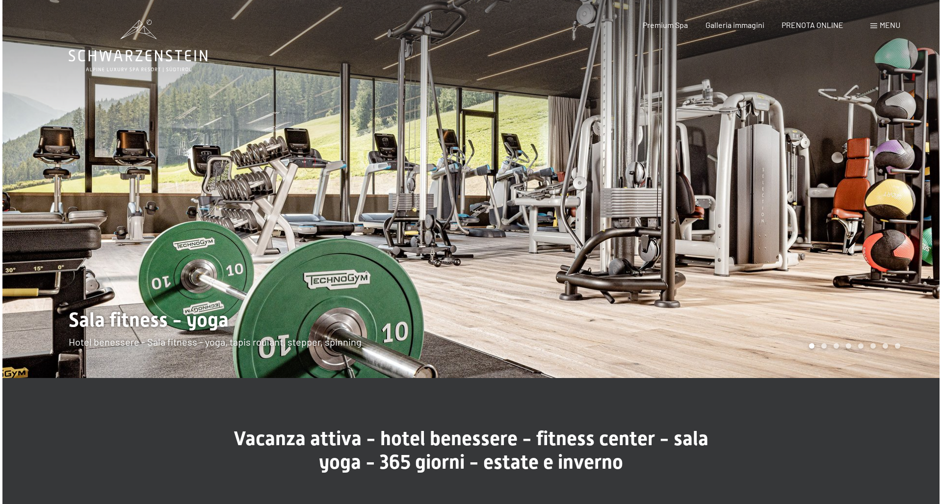
scroll to position [0, 0]
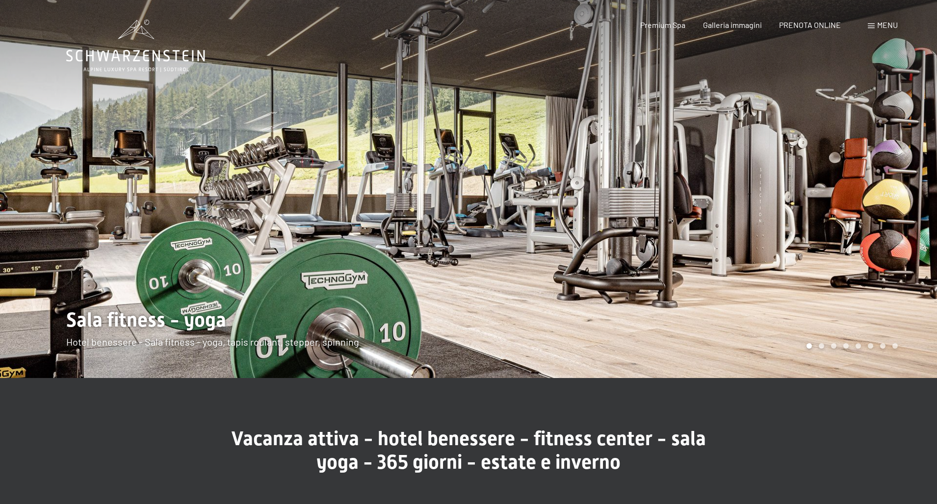
click at [876, 30] on div "Menu" at bounding box center [883, 25] width 30 height 11
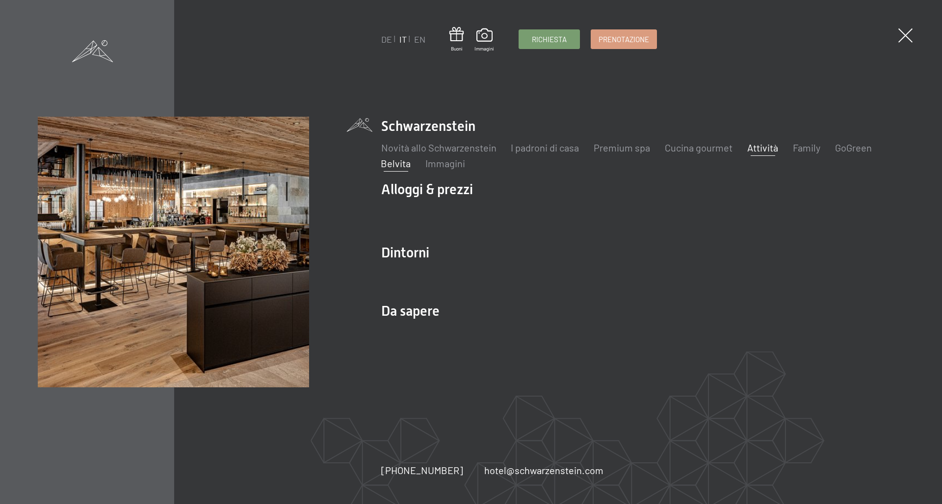
click at [405, 165] on link "Belvita" at bounding box center [396, 163] width 30 height 12
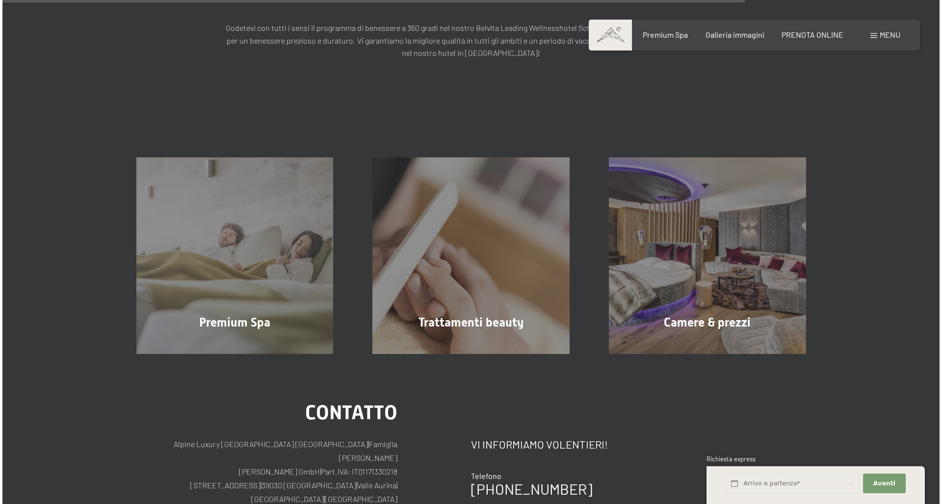
scroll to position [1095, 0]
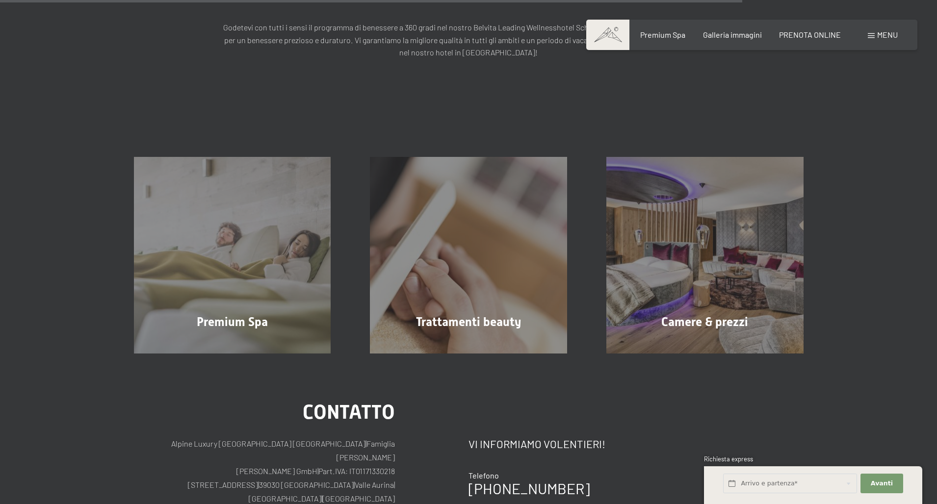
click at [865, 39] on div "Prenotazione Richiesta Premium Spa Galleria immagini PRENOTA ONLINE Menu DE IT …" at bounding box center [752, 34] width 292 height 11
click at [870, 39] on div "Menu" at bounding box center [883, 34] width 30 height 11
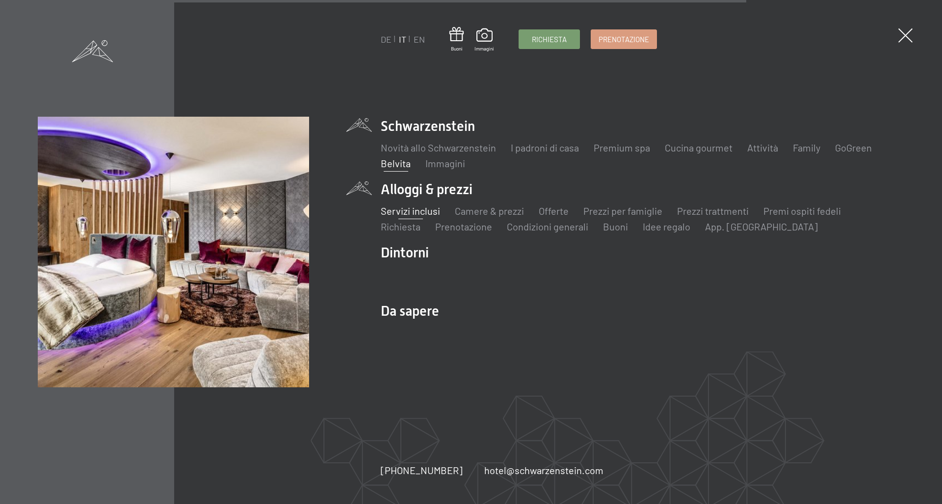
click at [405, 215] on link "Servizi inclusi" at bounding box center [410, 211] width 59 height 12
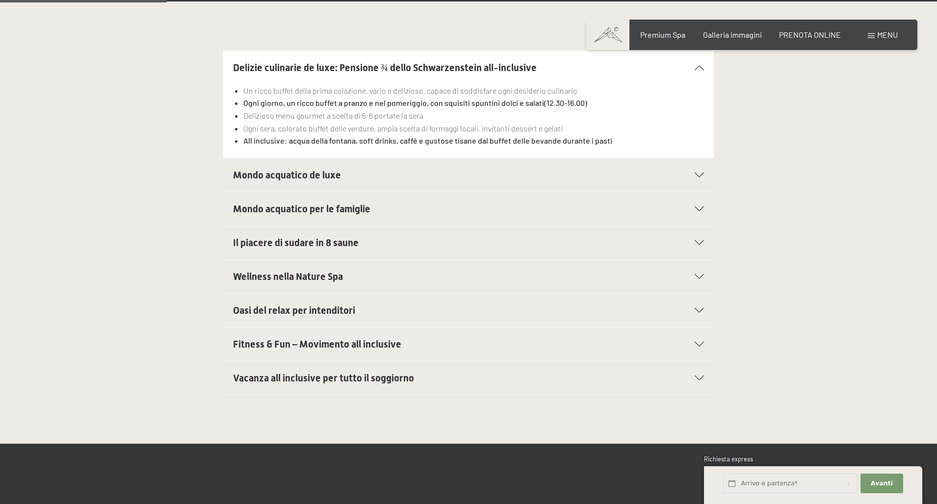
scroll to position [343, 0]
click at [809, 33] on span "PRENOTA ONLINE" at bounding box center [810, 32] width 62 height 9
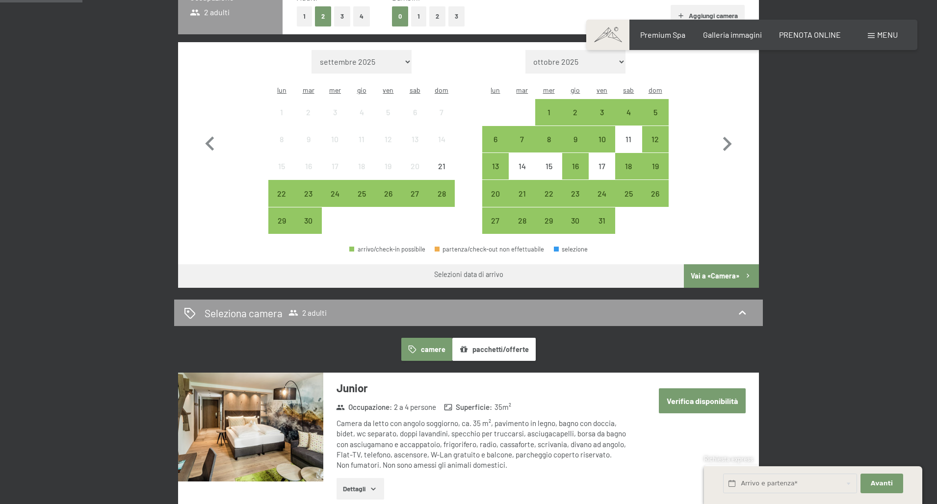
scroll to position [295, 0]
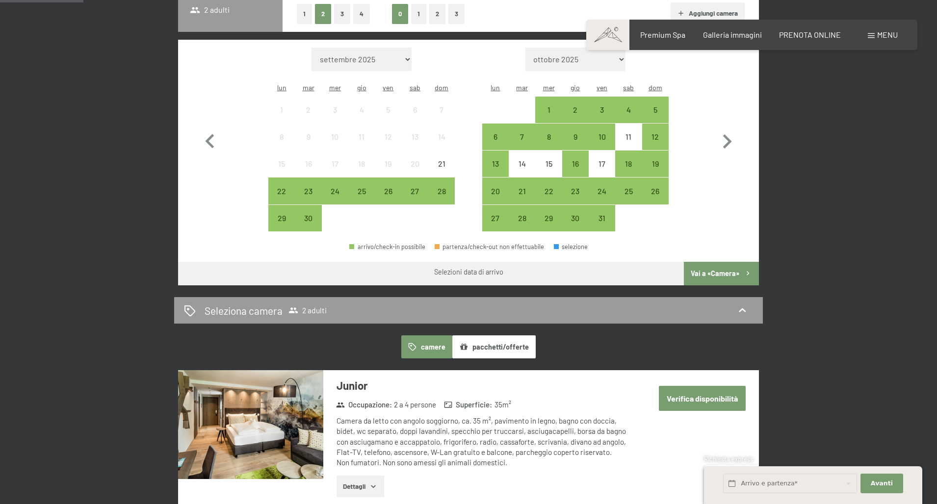
click at [418, 17] on button "1" at bounding box center [418, 14] width 15 height 20
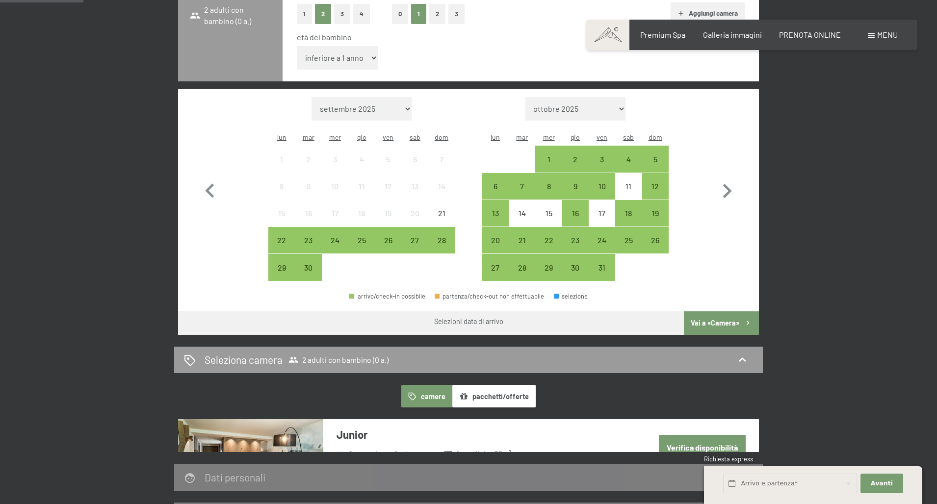
select select "11"
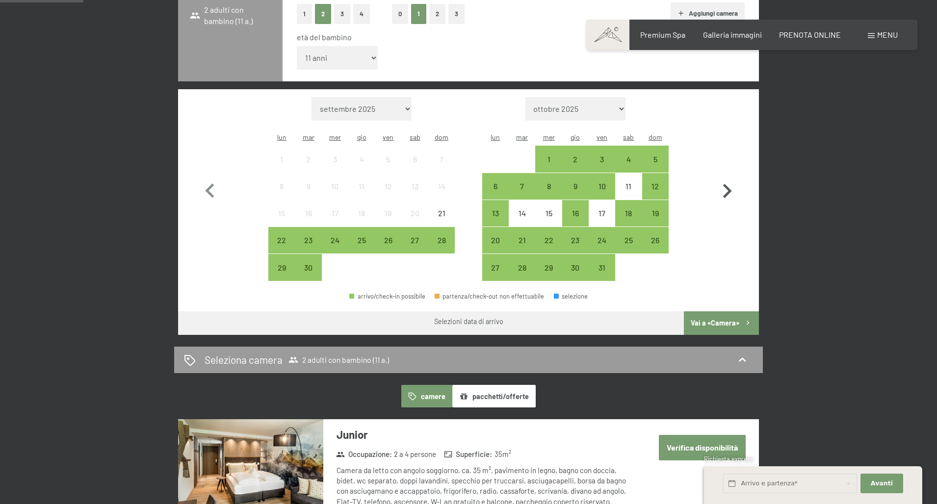
click at [723, 177] on icon "button" at bounding box center [727, 191] width 28 height 28
select select "2025-10-01"
select select "2025-11-01"
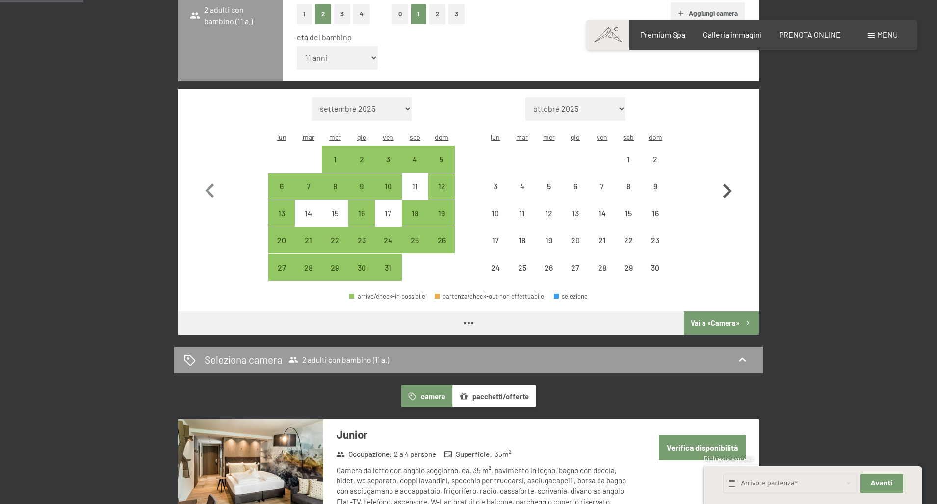
click at [723, 177] on icon "button" at bounding box center [727, 191] width 28 height 28
select select "2025-11-01"
select select "2025-12-01"
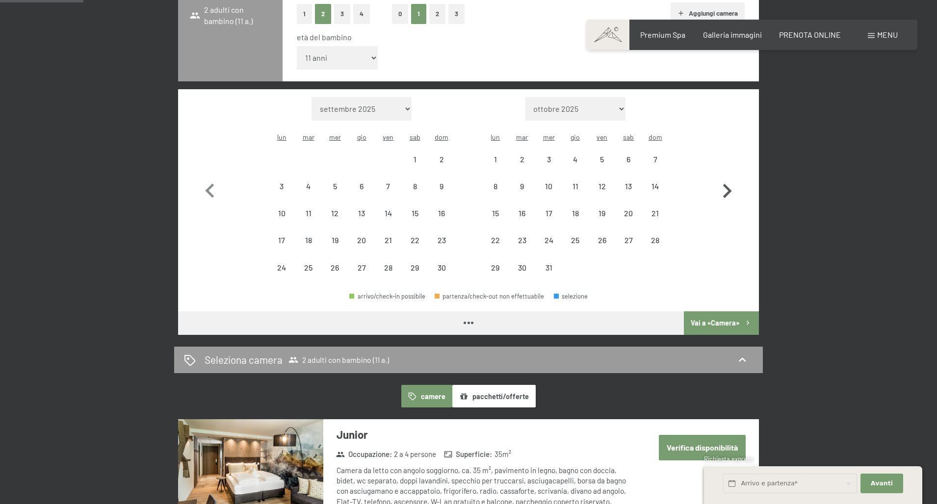
select select "2025-11-01"
select select "2025-12-01"
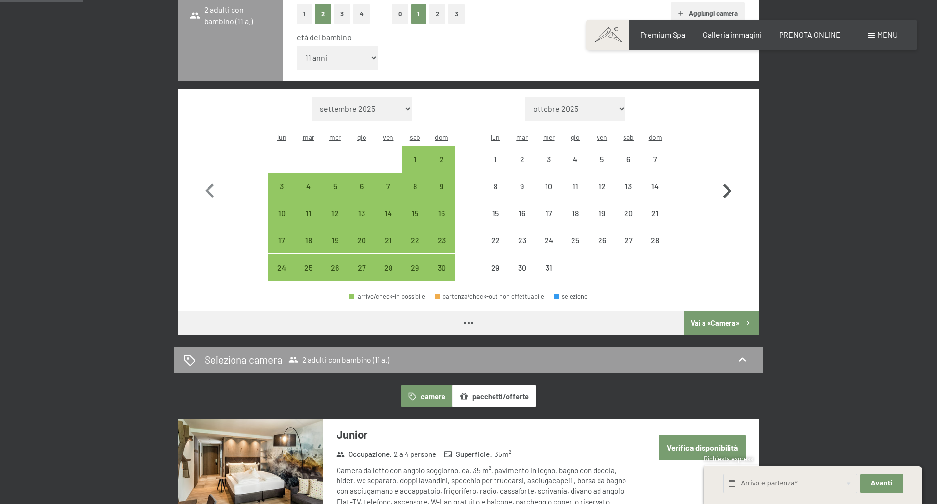
click at [723, 177] on icon "button" at bounding box center [727, 191] width 28 height 28
select select "2025-12-01"
select select "2026-01-01"
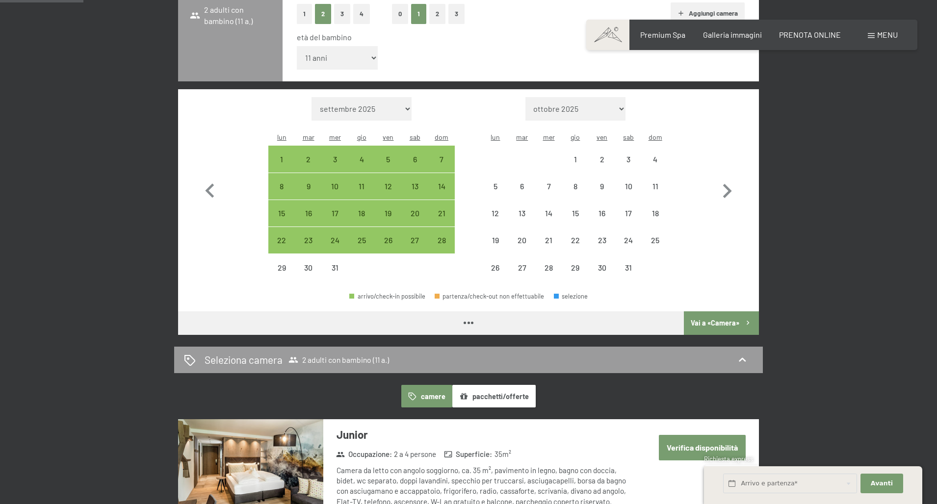
select select "2025-12-01"
select select "2026-01-01"
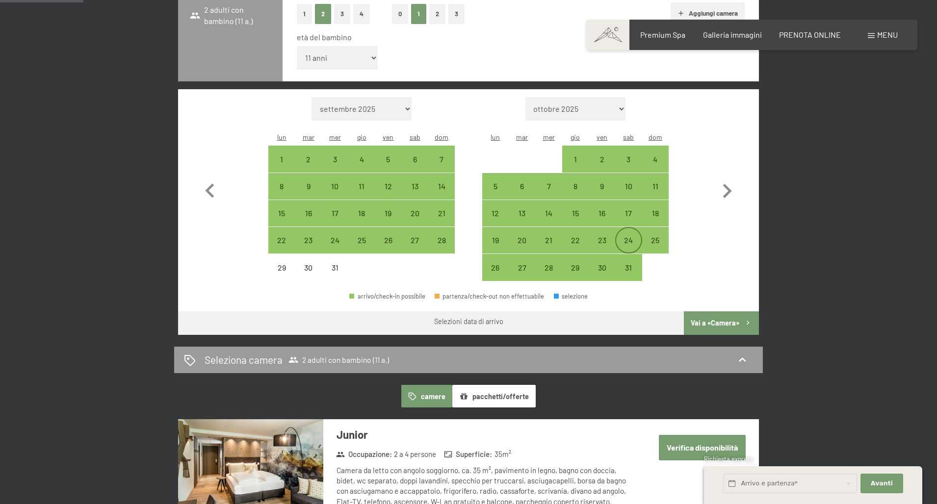
click at [626, 236] on div "24" at bounding box center [628, 248] width 25 height 25
select select "2025-12-01"
select select "2026-01-01"
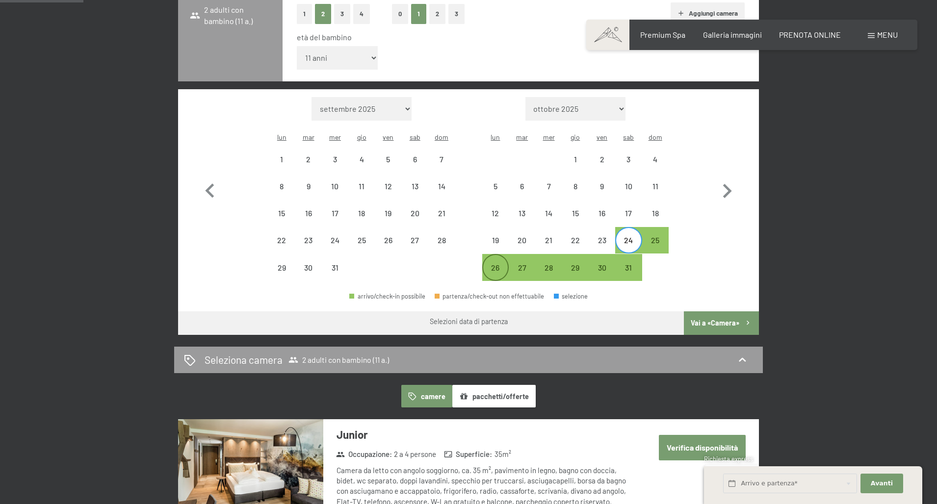
click at [497, 264] on div "26" at bounding box center [495, 276] width 25 height 25
select select "2025-12-01"
select select "2026-01-01"
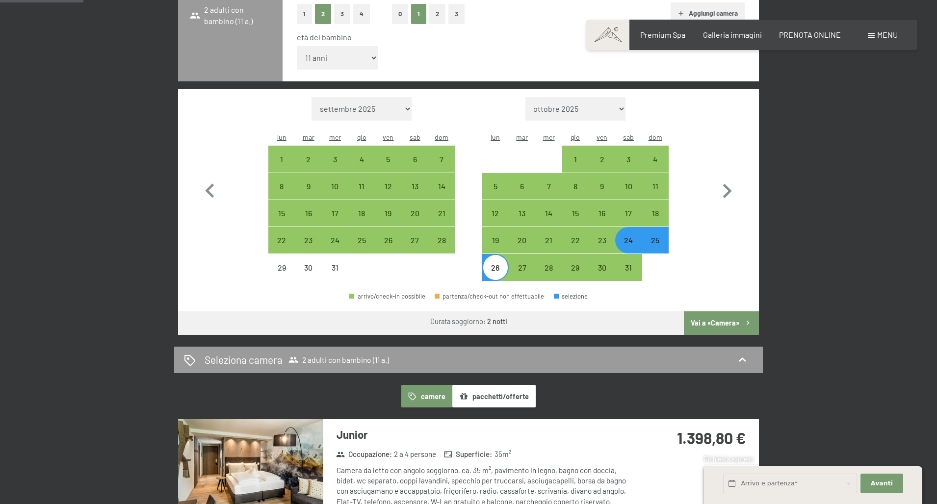
click at [707, 312] on button "Vai a «Camera»" at bounding box center [721, 324] width 75 height 24
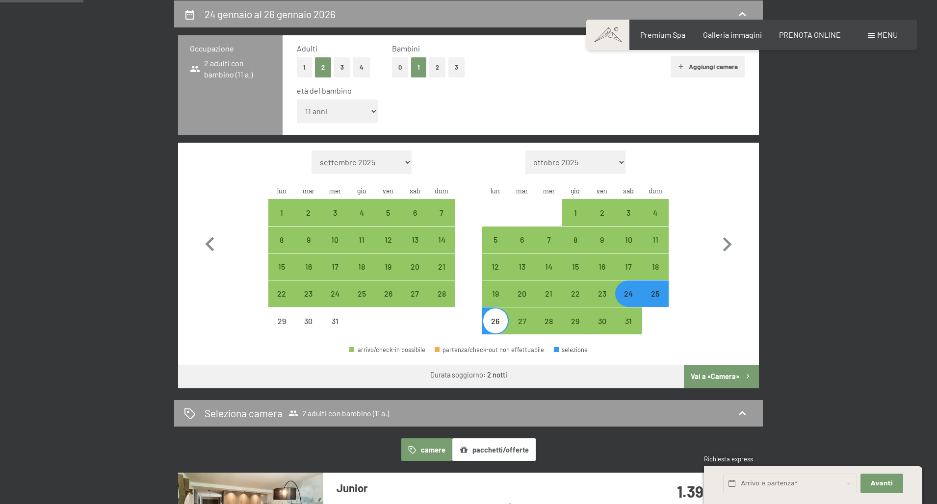
select select "2025-12-01"
select select "2026-01-01"
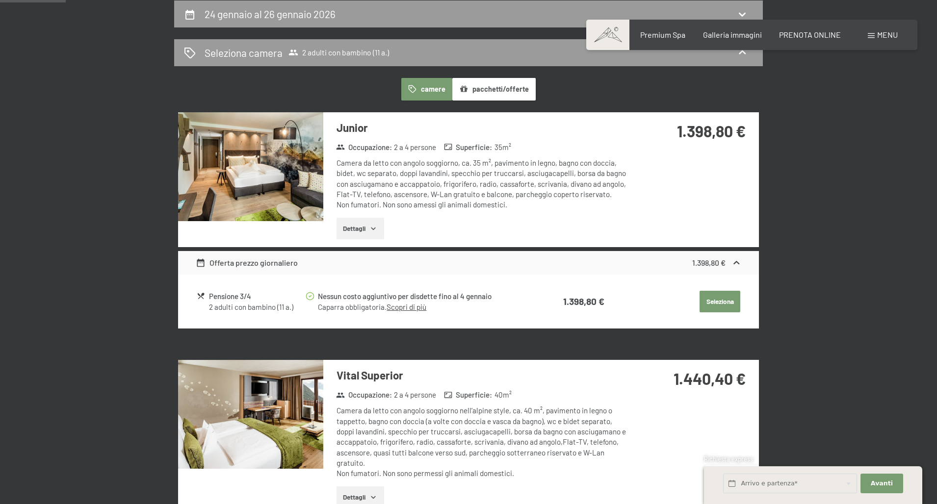
click at [375, 227] on icon "button" at bounding box center [373, 229] width 8 height 8
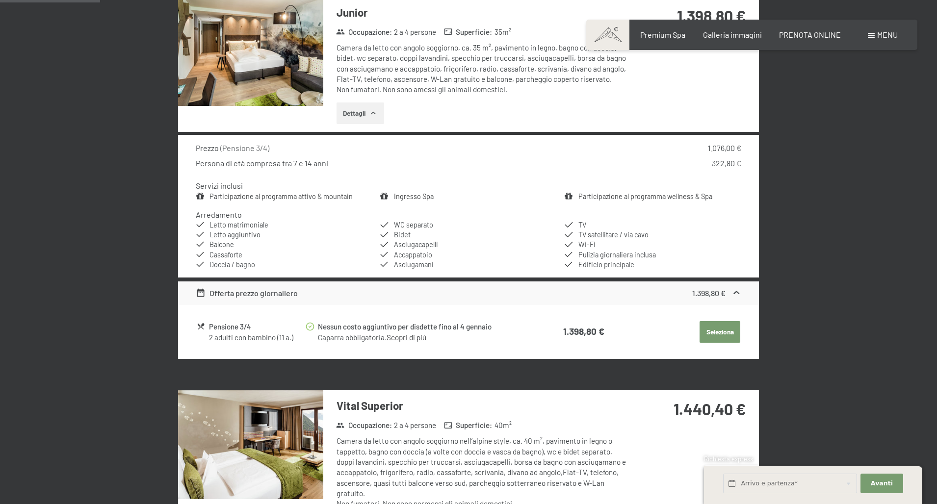
scroll to position [359, 0]
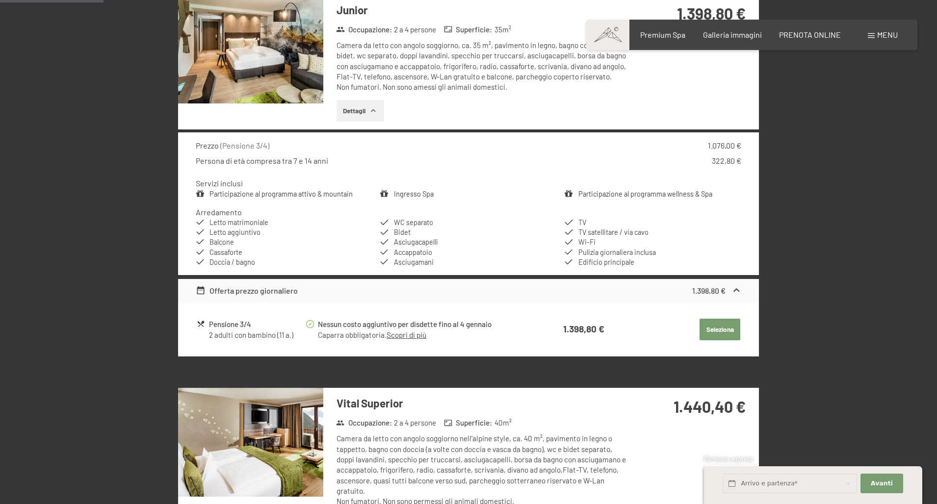
click at [727, 325] on button "Seleziona" at bounding box center [720, 330] width 41 height 22
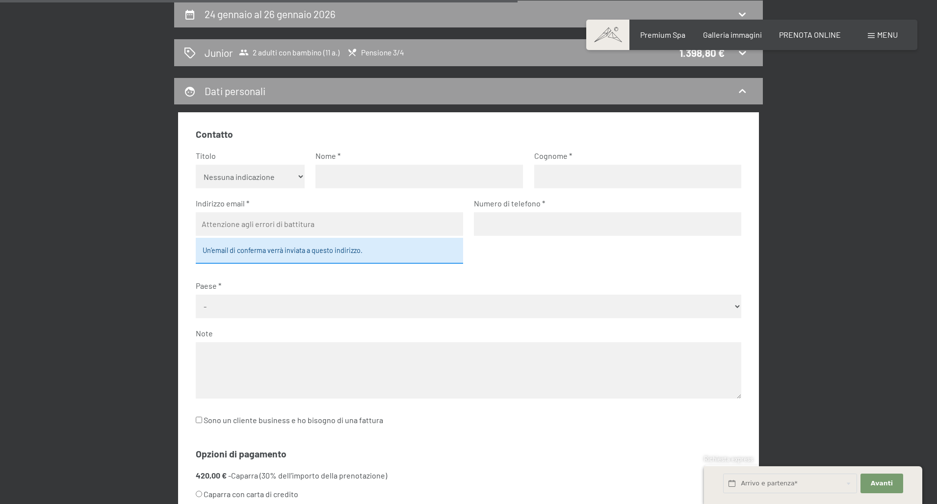
select select "m"
type input "pasquale"
type input "dibari"
click at [326, 175] on input "pasquale" at bounding box center [419, 177] width 208 height 24
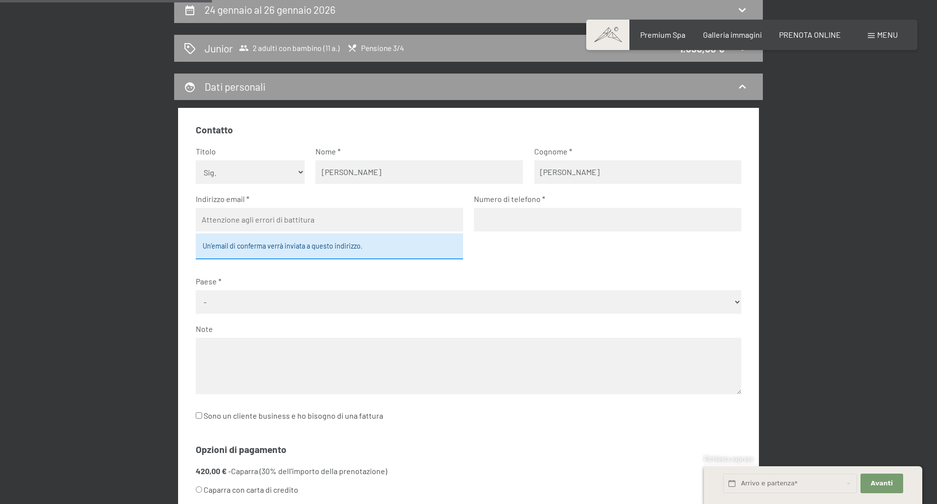
scroll to position [246, 0]
type input "[PERSON_NAME]"
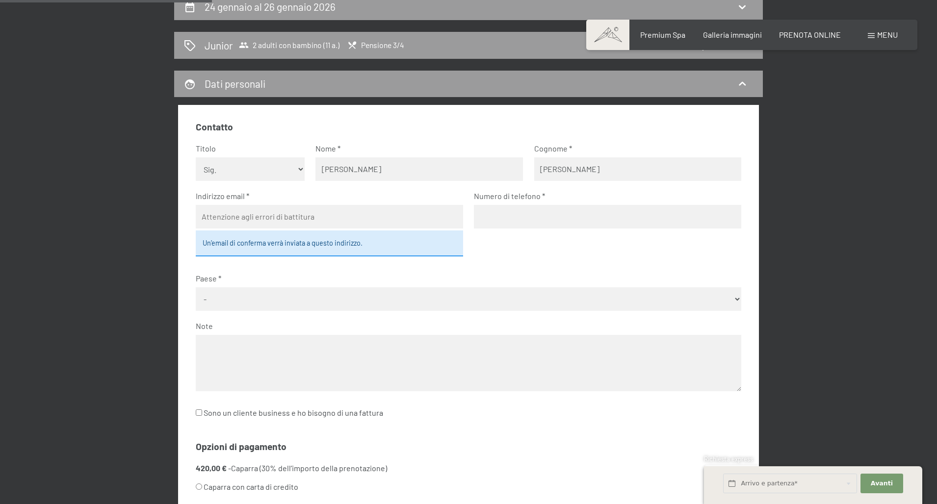
click at [545, 170] on input "dibari" at bounding box center [638, 169] width 208 height 24
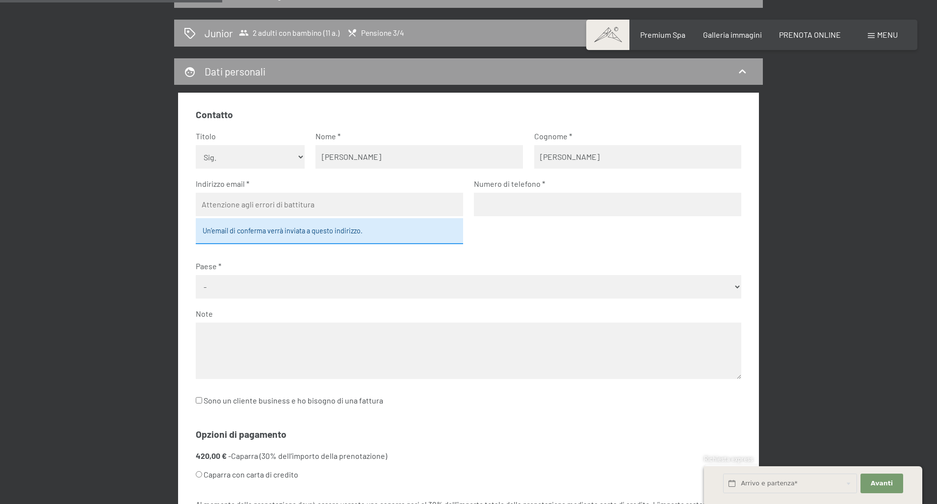
type input "[PERSON_NAME]"
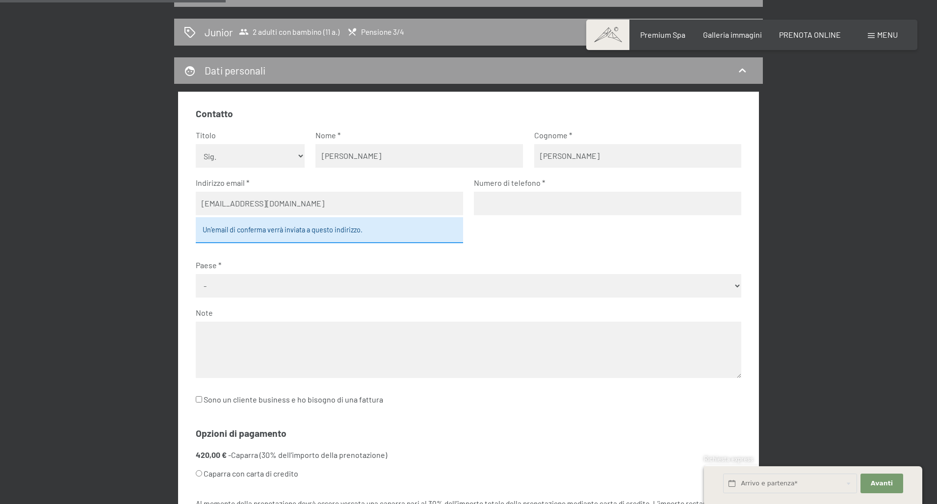
type input "danielamiglioli@libero.it"
type input "3292676590"
click at [426, 282] on span "Consenso marketing*" at bounding box center [411, 281] width 74 height 10
click at [369, 282] on input "Consenso marketing*" at bounding box center [365, 281] width 10 height 10
click at [429, 278] on span "Consenso marketing*" at bounding box center [411, 281] width 74 height 10
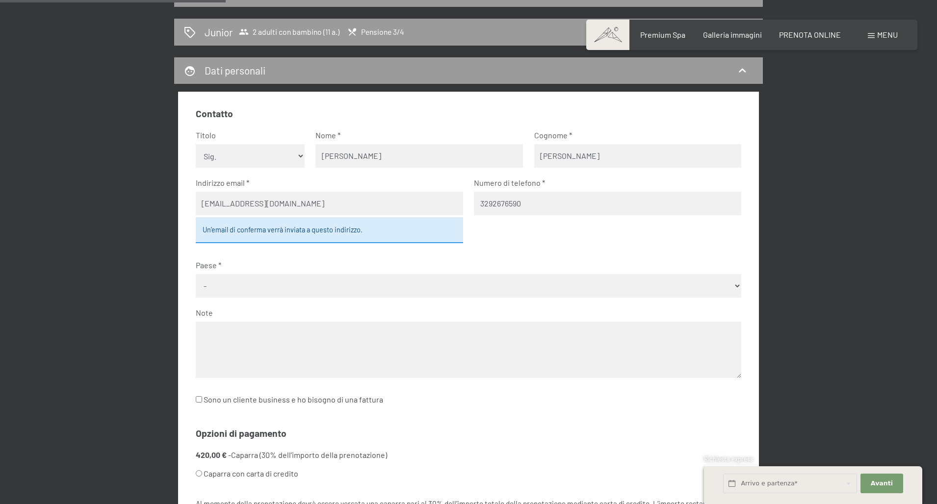
click at [369, 278] on input "Consenso marketing*" at bounding box center [365, 281] width 10 height 10
checkbox input "false"
select select "ITA"
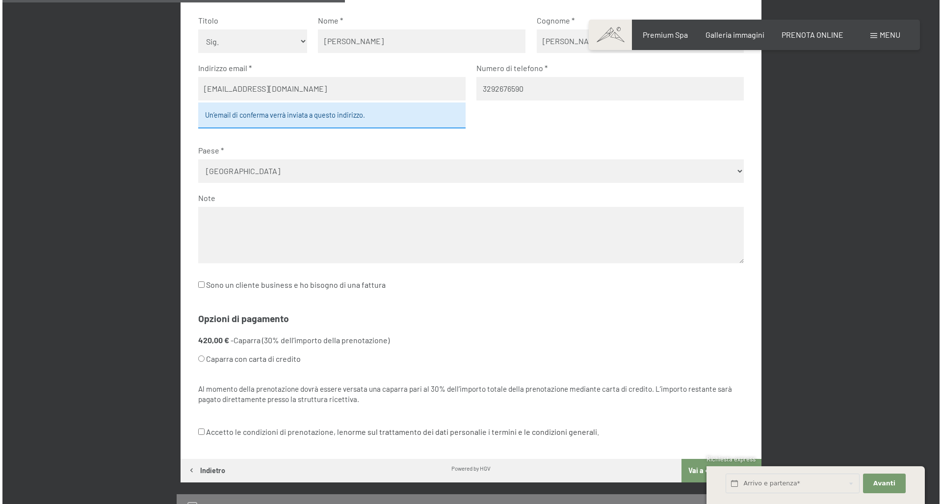
scroll to position [410, 0]
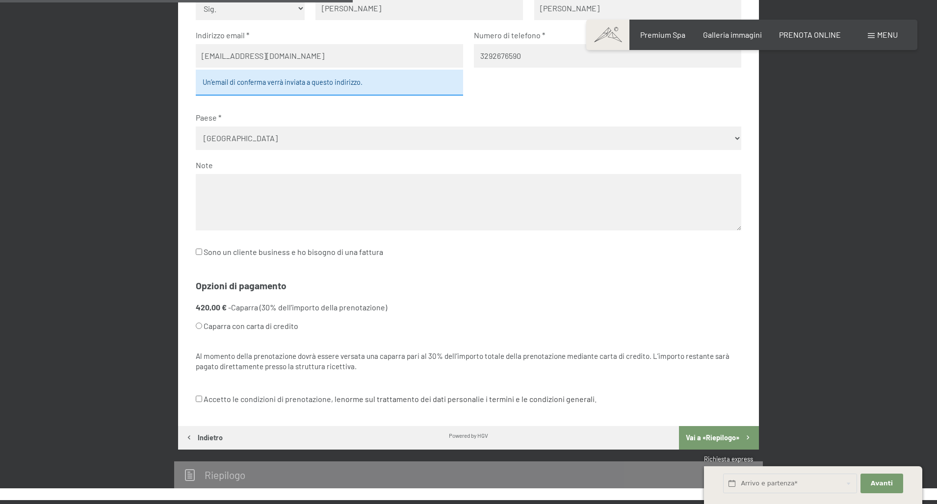
click at [201, 323] on input "Caparra con carta di credito" at bounding box center [199, 326] width 6 height 6
radio input "true"
click at [887, 35] on span "Menu" at bounding box center [887, 34] width 21 height 9
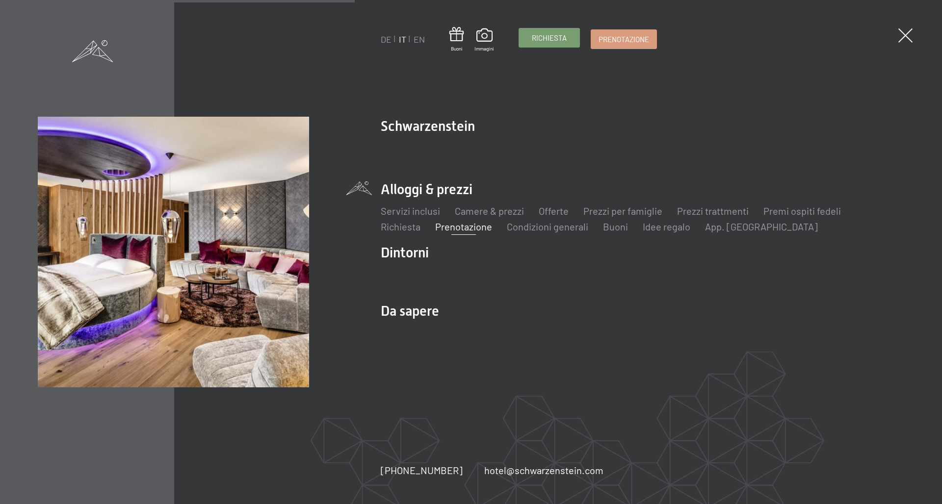
click at [550, 42] on span "Richiesta" at bounding box center [549, 38] width 35 height 10
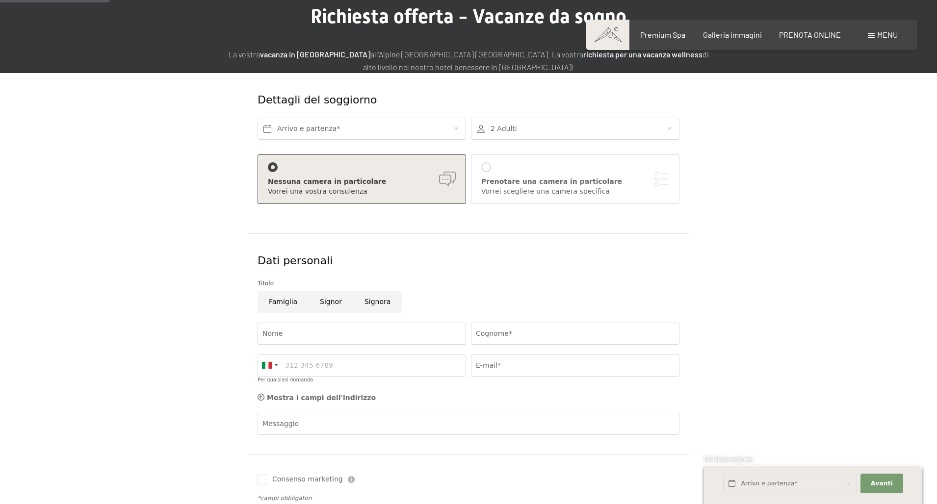
scroll to position [95, 0]
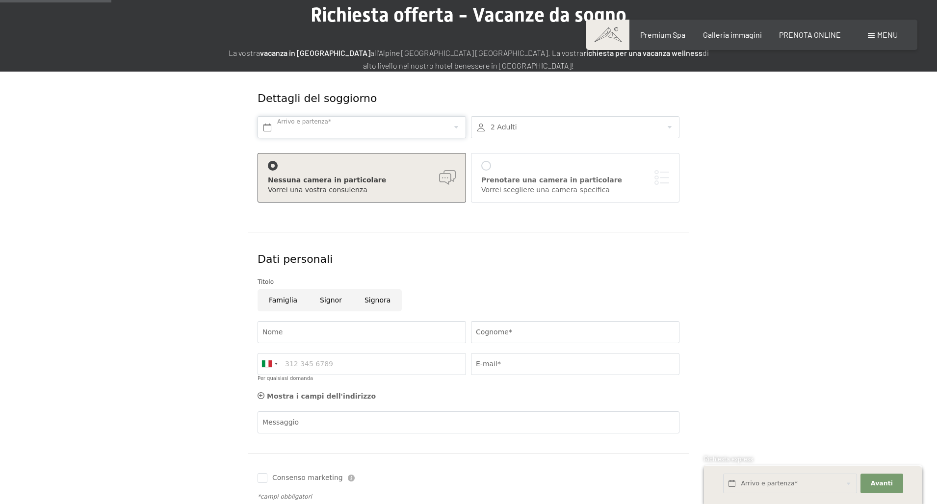
click at [389, 130] on input "text" at bounding box center [362, 127] width 209 height 22
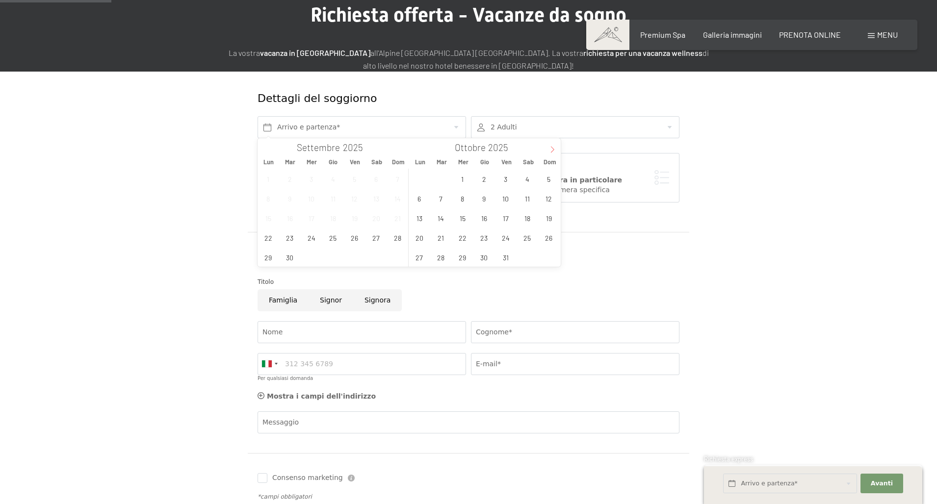
click at [551, 146] on span at bounding box center [552, 146] width 17 height 17
type input "2026"
click at [525, 238] on span "24" at bounding box center [527, 237] width 19 height 19
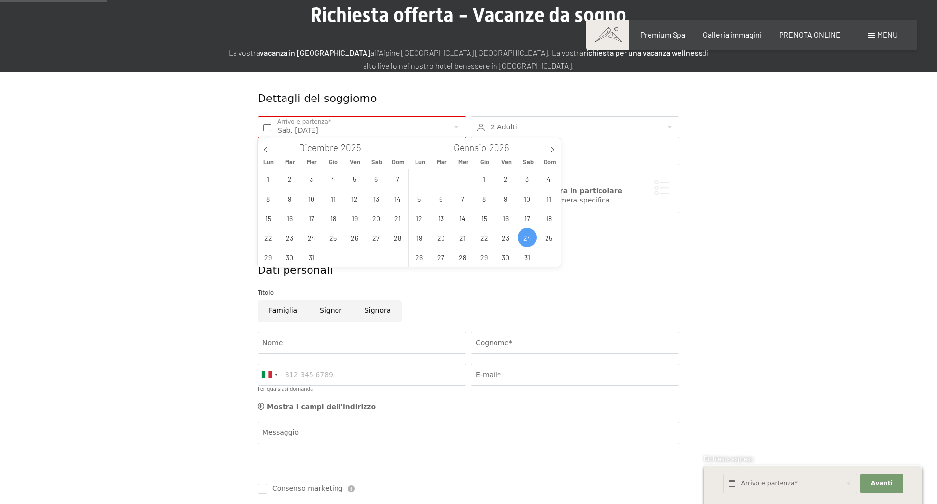
scroll to position [92, 0]
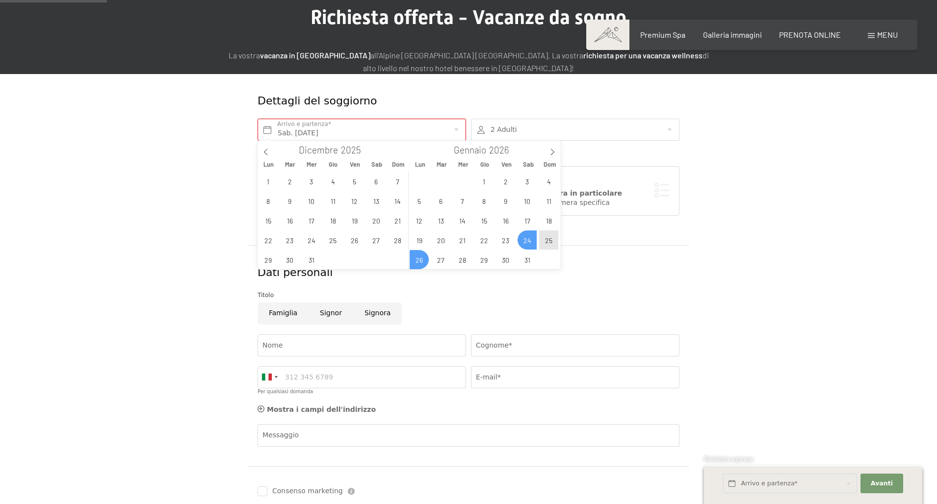
click at [423, 255] on span "26" at bounding box center [419, 259] width 19 height 19
type input "Sab. [DATE] - Lun. [DATE]"
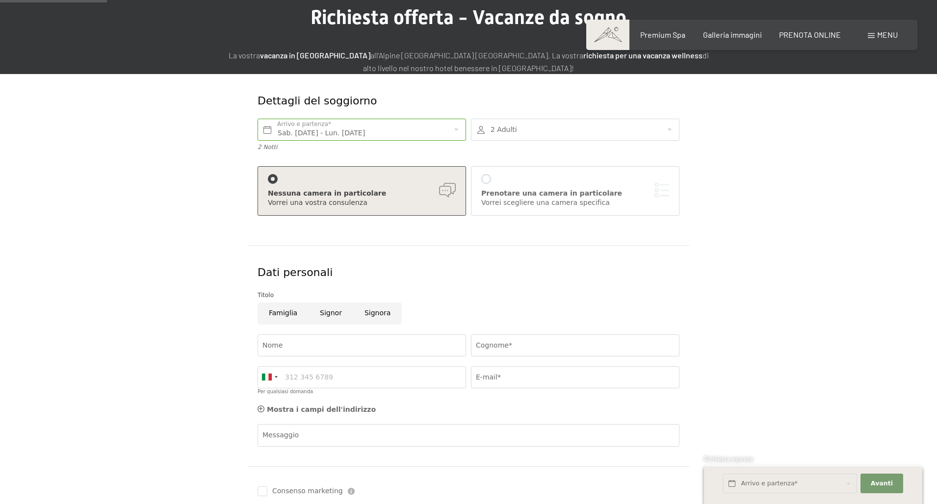
click at [668, 128] on div at bounding box center [575, 130] width 209 height 22
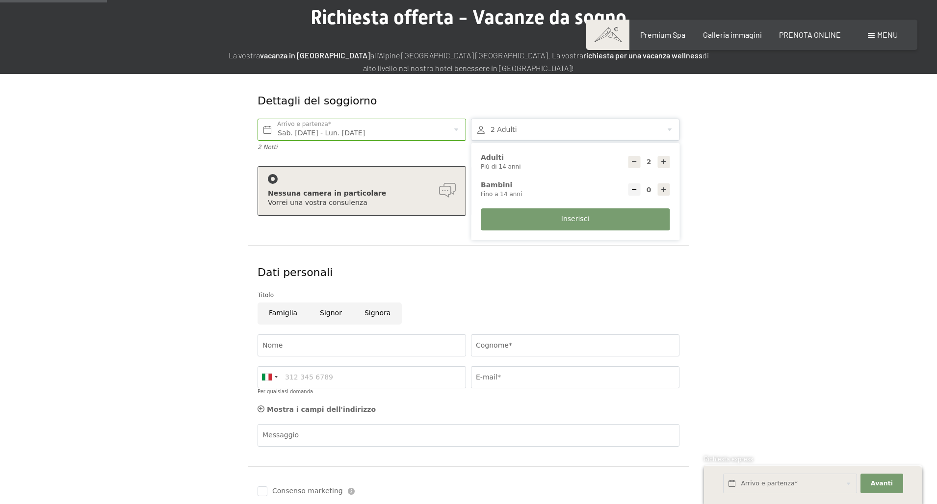
click at [665, 186] on icon at bounding box center [663, 189] width 7 height 7
type input "1"
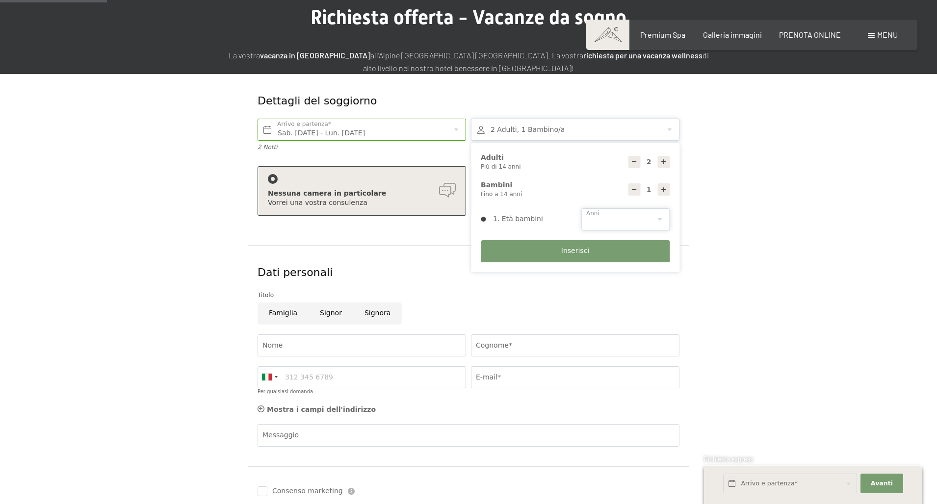
select select "11"
click at [618, 251] on button "Inserisci" at bounding box center [575, 251] width 189 height 22
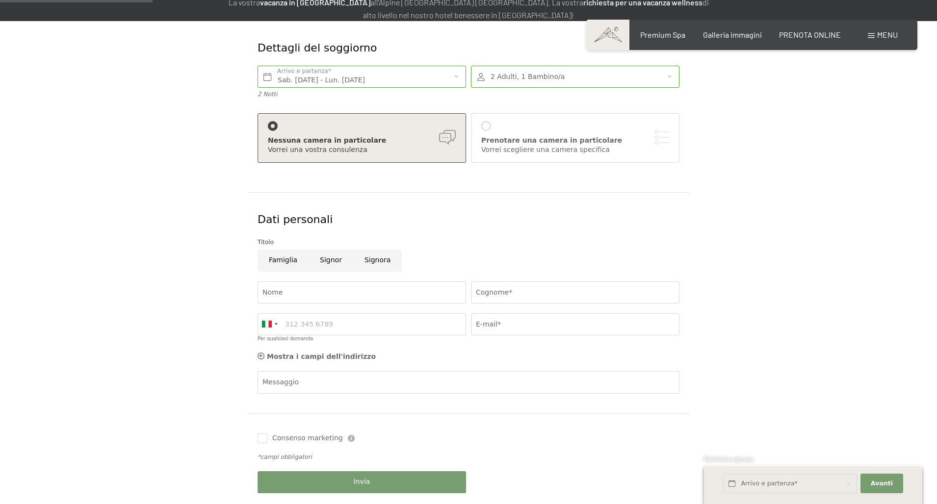
scroll to position [148, 0]
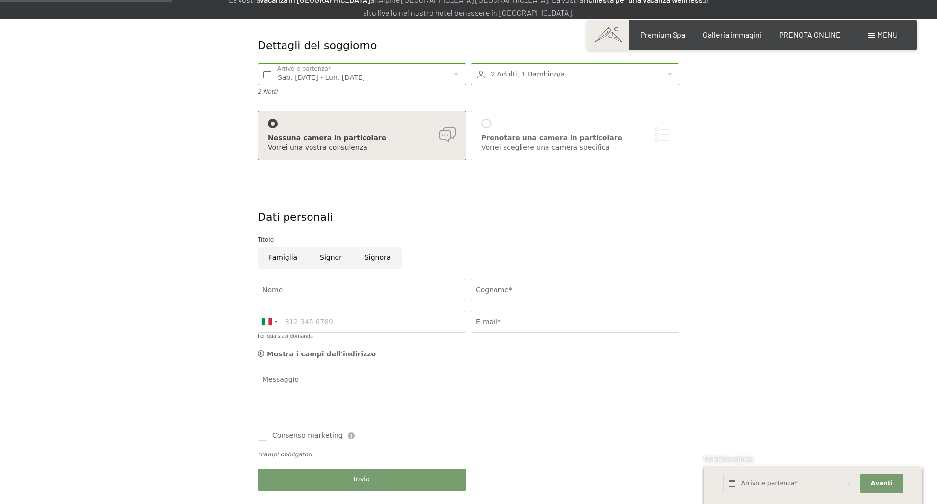
click at [287, 258] on input "Famiglia" at bounding box center [283, 258] width 51 height 22
radio input "true"
type input "Pasquale"
type input "Dibari"
type input "3290750594"
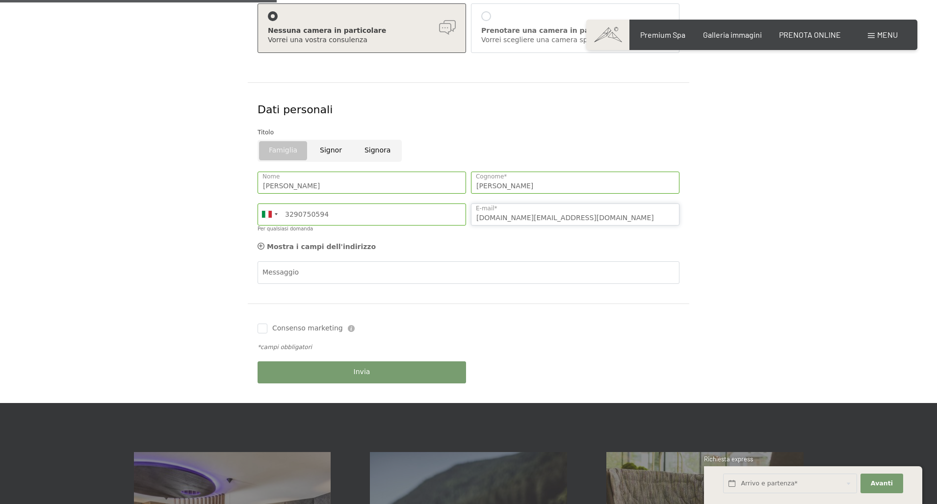
scroll to position [259, 0]
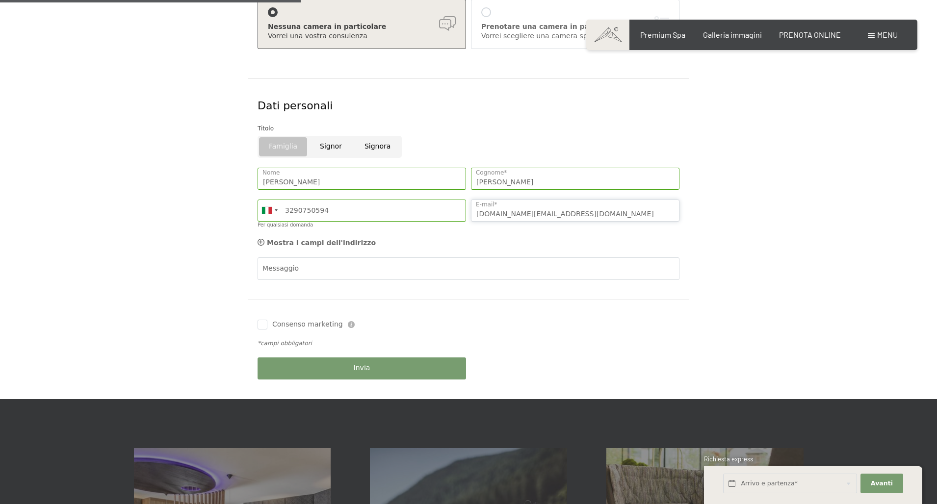
type input "padi.miami@gmail.com"
click at [451, 367] on div "Invia" at bounding box center [361, 369] width 213 height 32
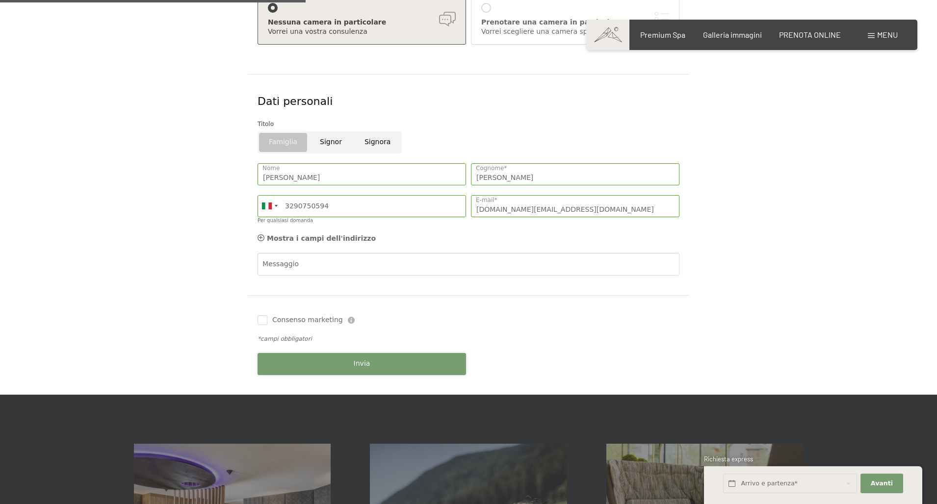
scroll to position [268, 0]
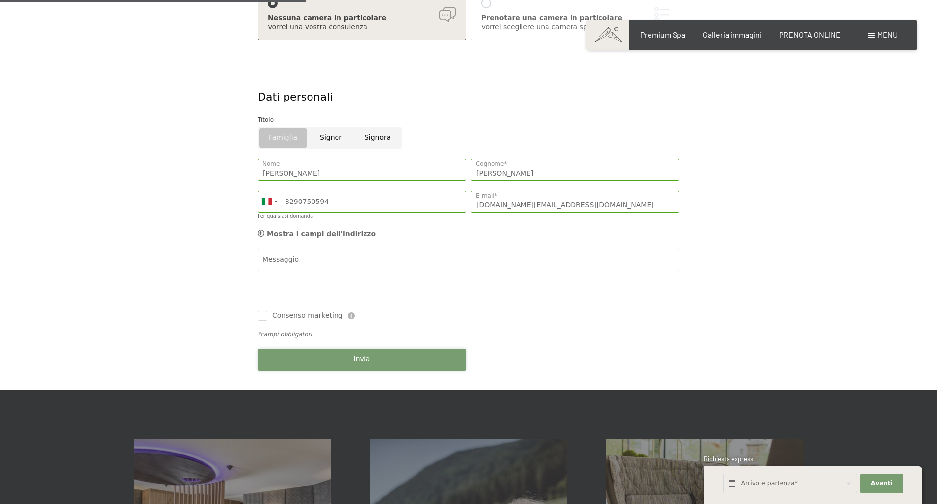
click at [379, 359] on button "Invia" at bounding box center [362, 360] width 209 height 22
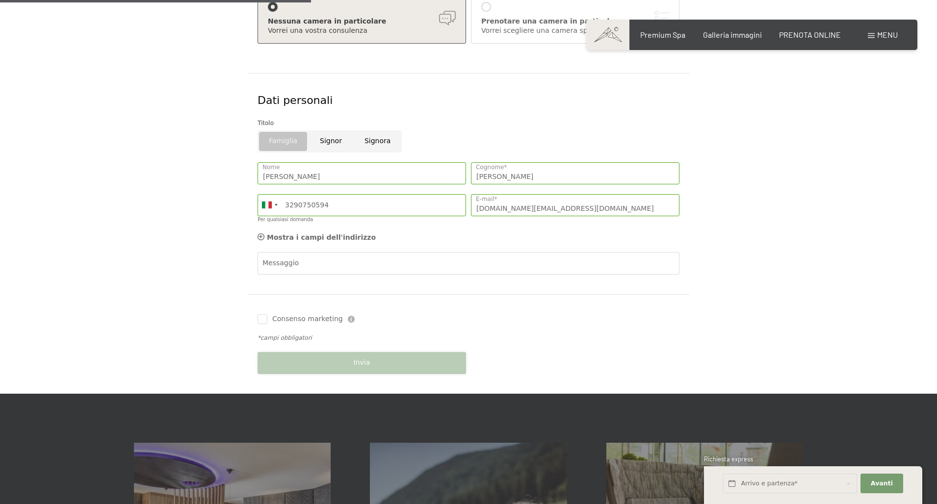
scroll to position [263, 0]
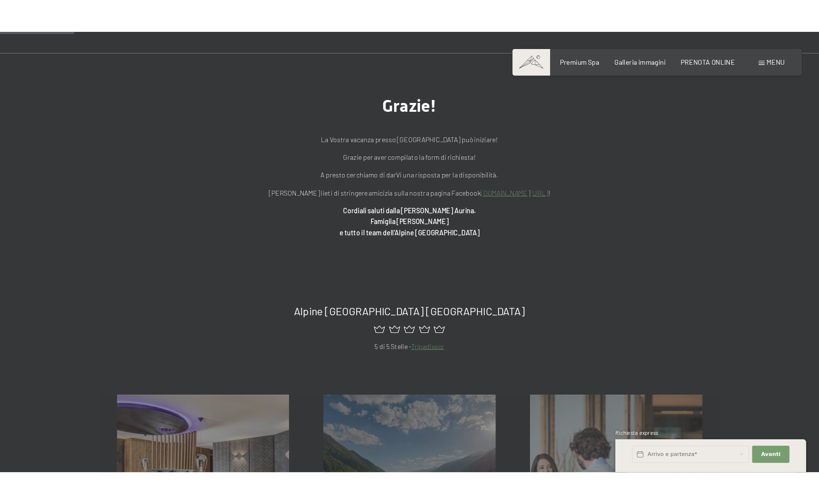
scroll to position [77, 0]
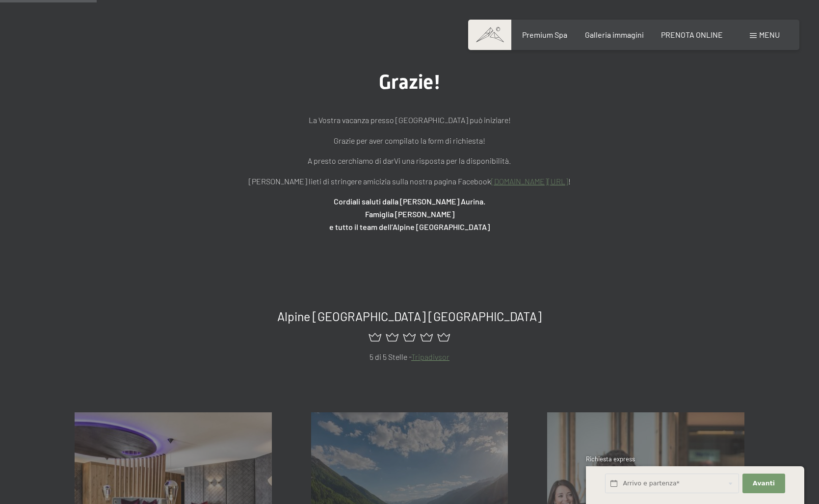
click at [21, 40] on div "Grazie! La Vostra vacanza presso l'Hotel [GEOGRAPHIC_DATA] può iniziare! Grazie…" at bounding box center [409, 152] width 819 height 261
